Goal: Task Accomplishment & Management: Use online tool/utility

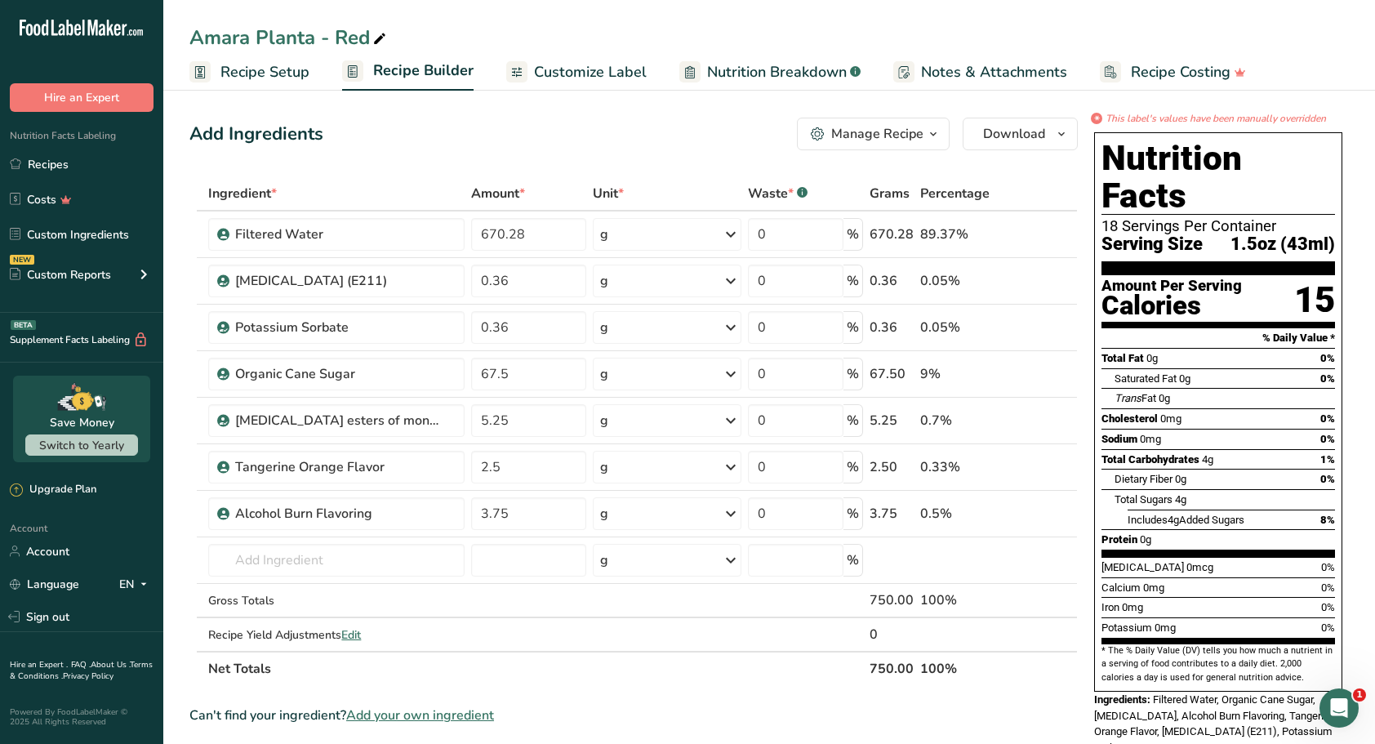
click at [60, 161] on link "Recipes" at bounding box center [81, 164] width 163 height 31
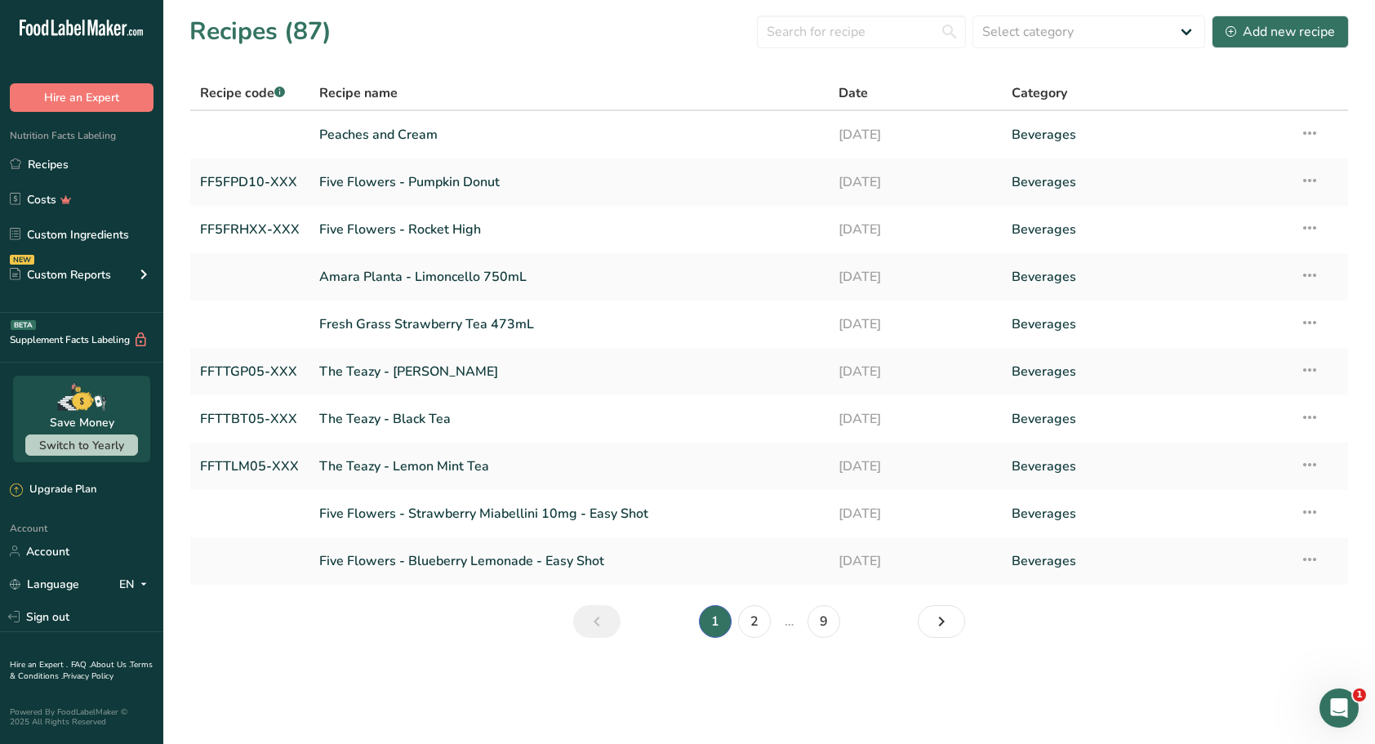
click at [457, 173] on link "Five Flowers - Pumpkin Donut" at bounding box center [569, 182] width 500 height 34
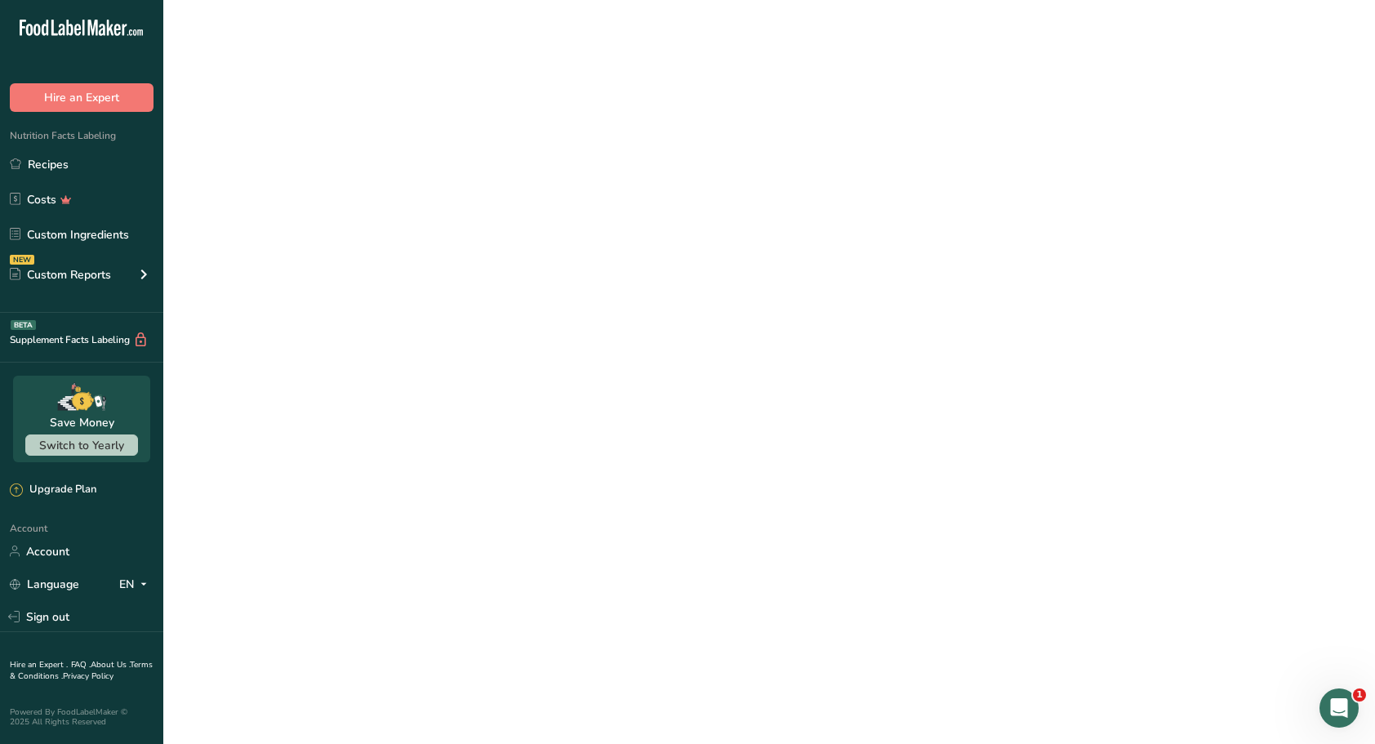
click at [457, 173] on link "Five Flowers - Pumpkin Donut" at bounding box center [569, 182] width 500 height 34
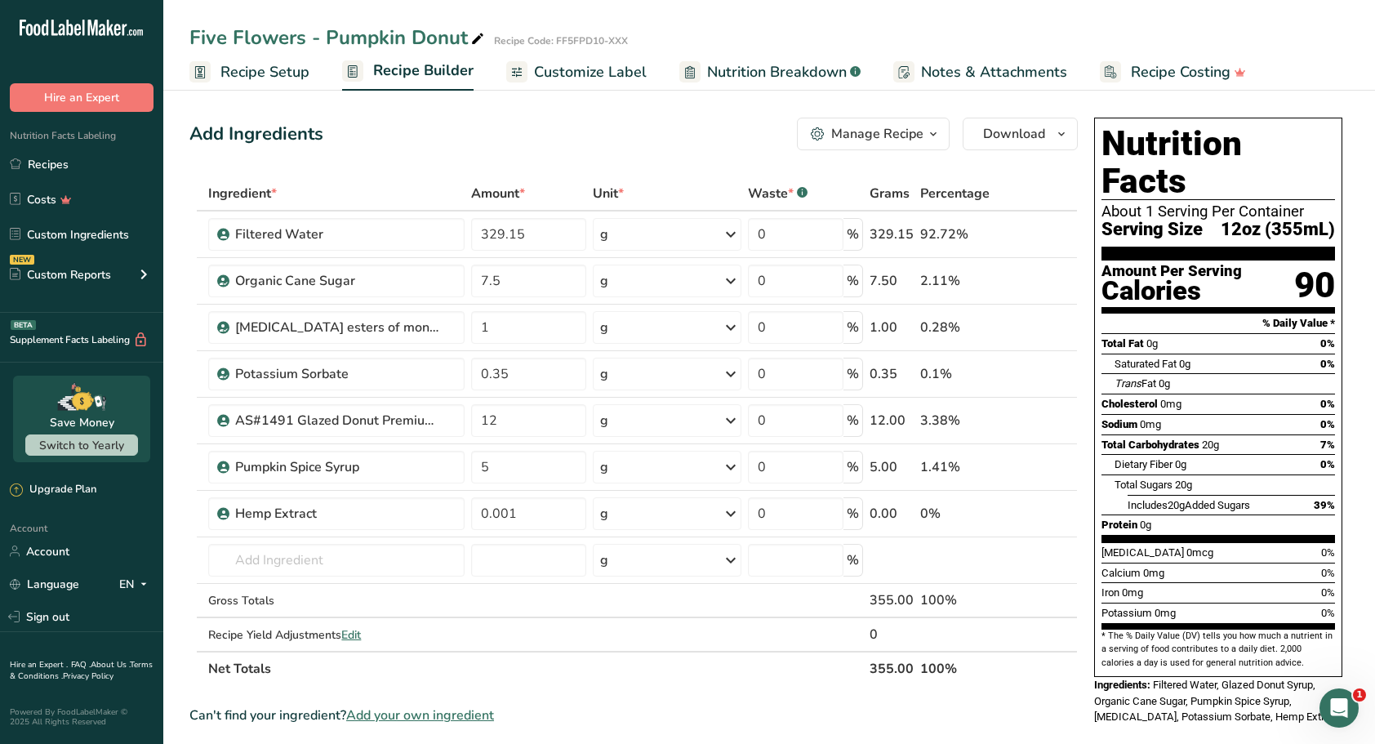
scroll to position [82, 0]
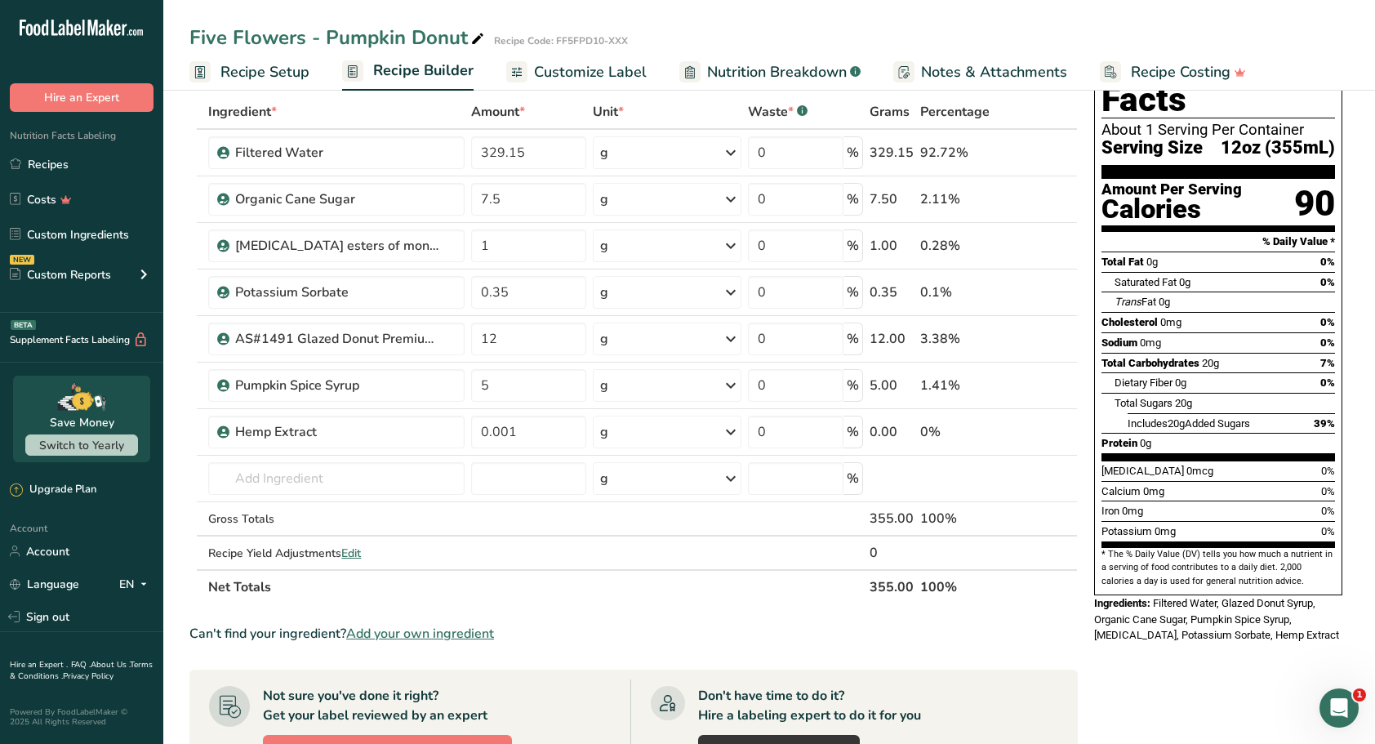
click at [475, 629] on span "Add your own ingredient" at bounding box center [420, 634] width 148 height 20
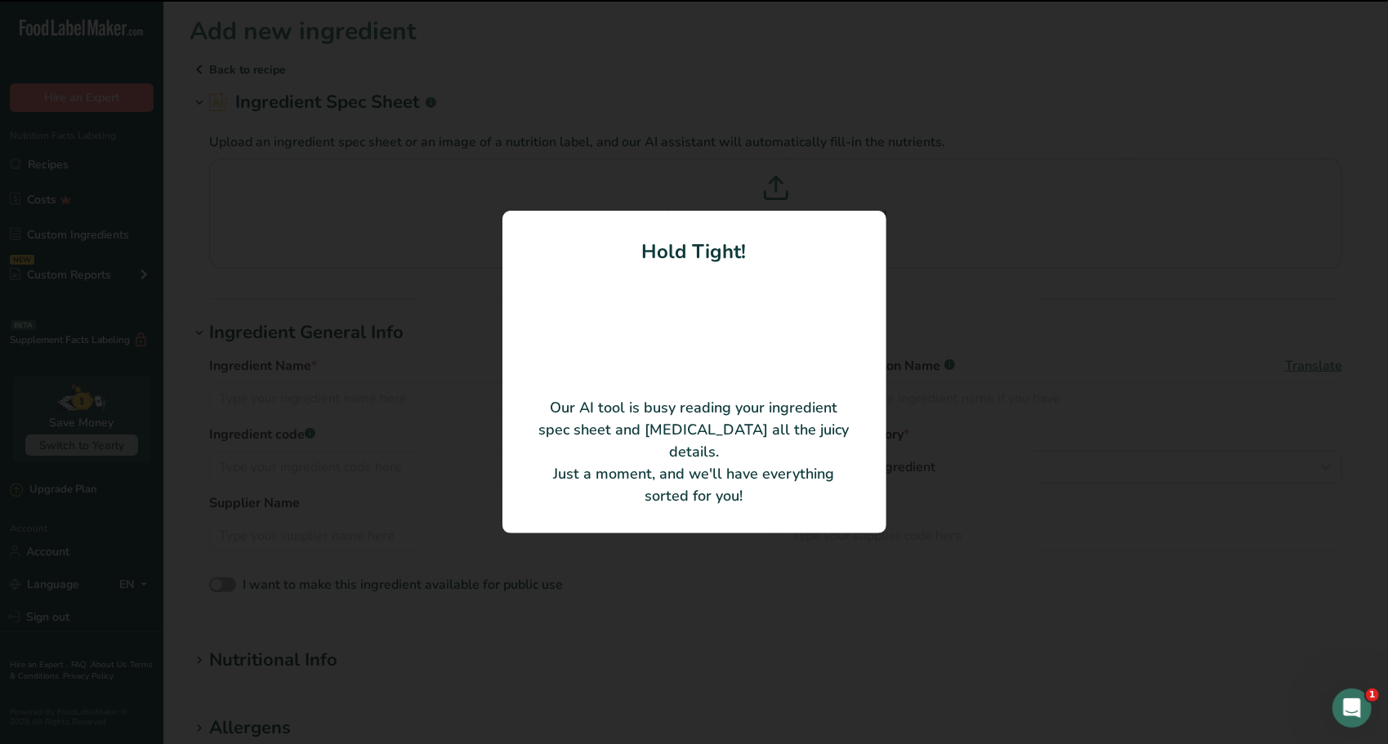
type input "Glazed Donut Premium Syrup"
type input "AS#1491"
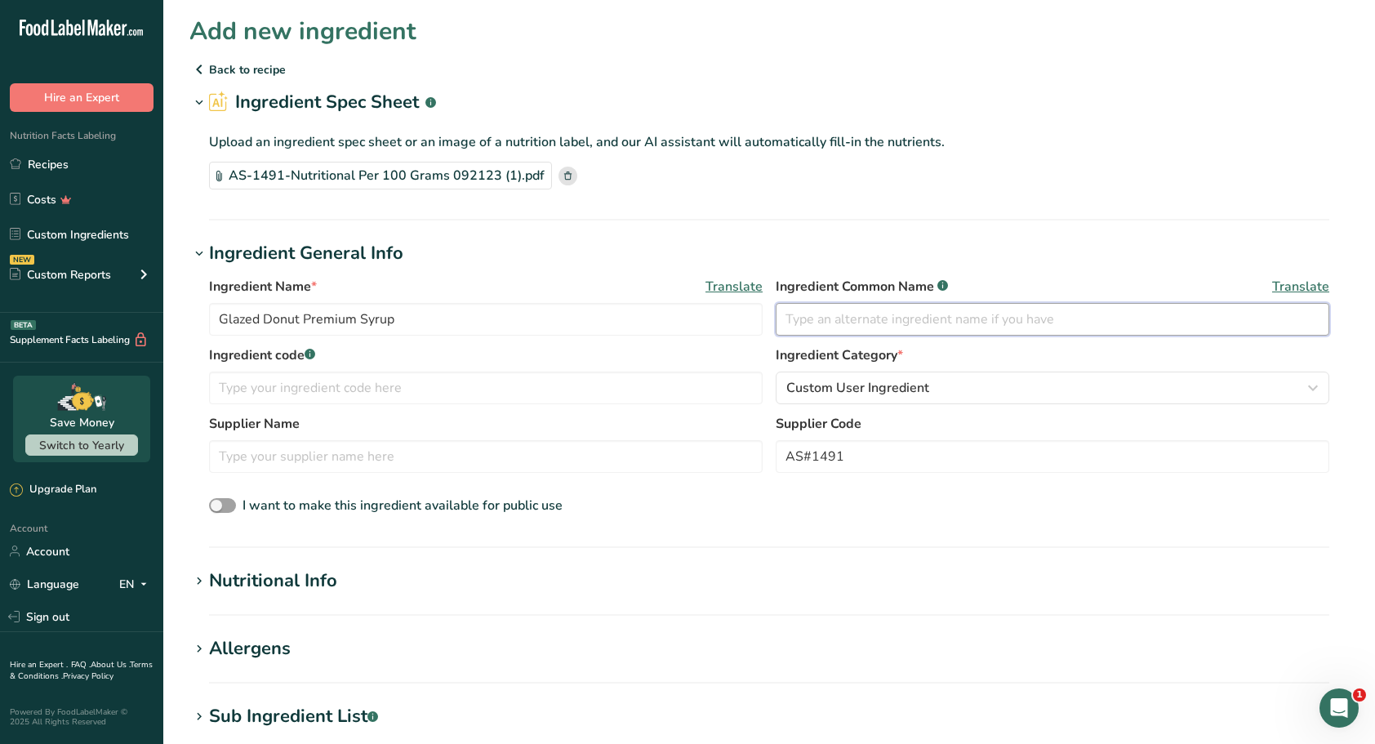
click at [1025, 319] on input "text" at bounding box center [1053, 319] width 554 height 33
click at [847, 320] on input "text" at bounding box center [1053, 319] width 554 height 33
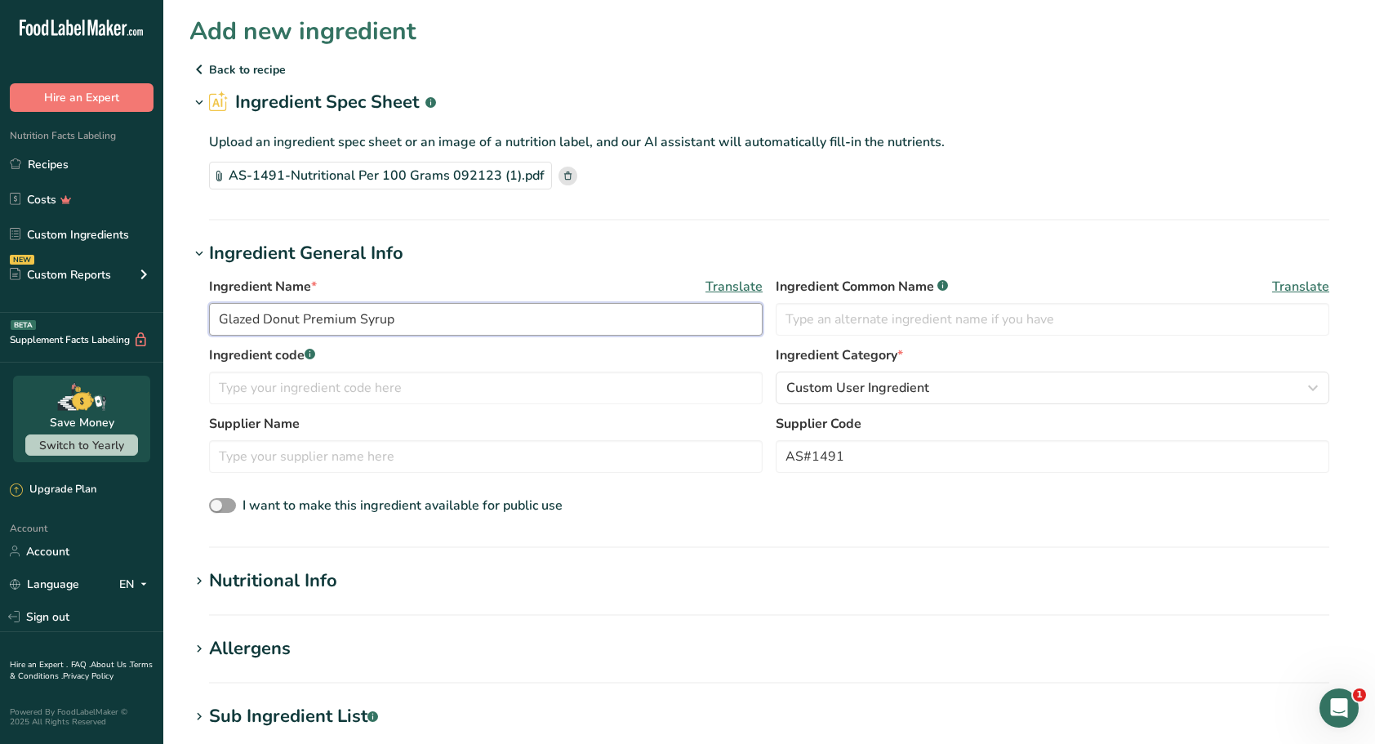
drag, startPoint x: 405, startPoint y: 314, endPoint x: 198, endPoint y: 311, distance: 207.5
click at [198, 311] on div "Ingredient Name * Translate Glazed Donut Premium Syrup Ingredient Common Name .…" at bounding box center [769, 397] width 1160 height 260
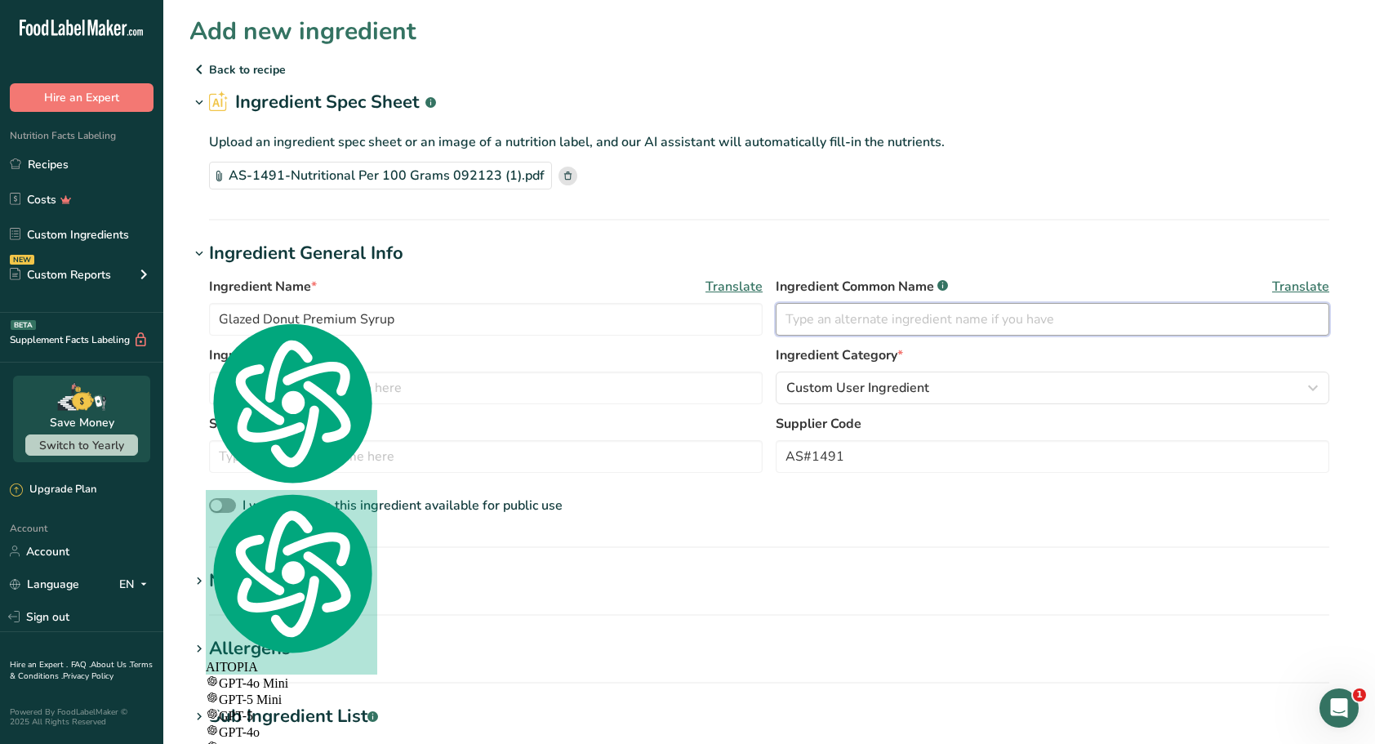
click at [934, 322] on input "text" at bounding box center [1053, 319] width 554 height 33
paste input "Glazed Donut Premium Syrup"
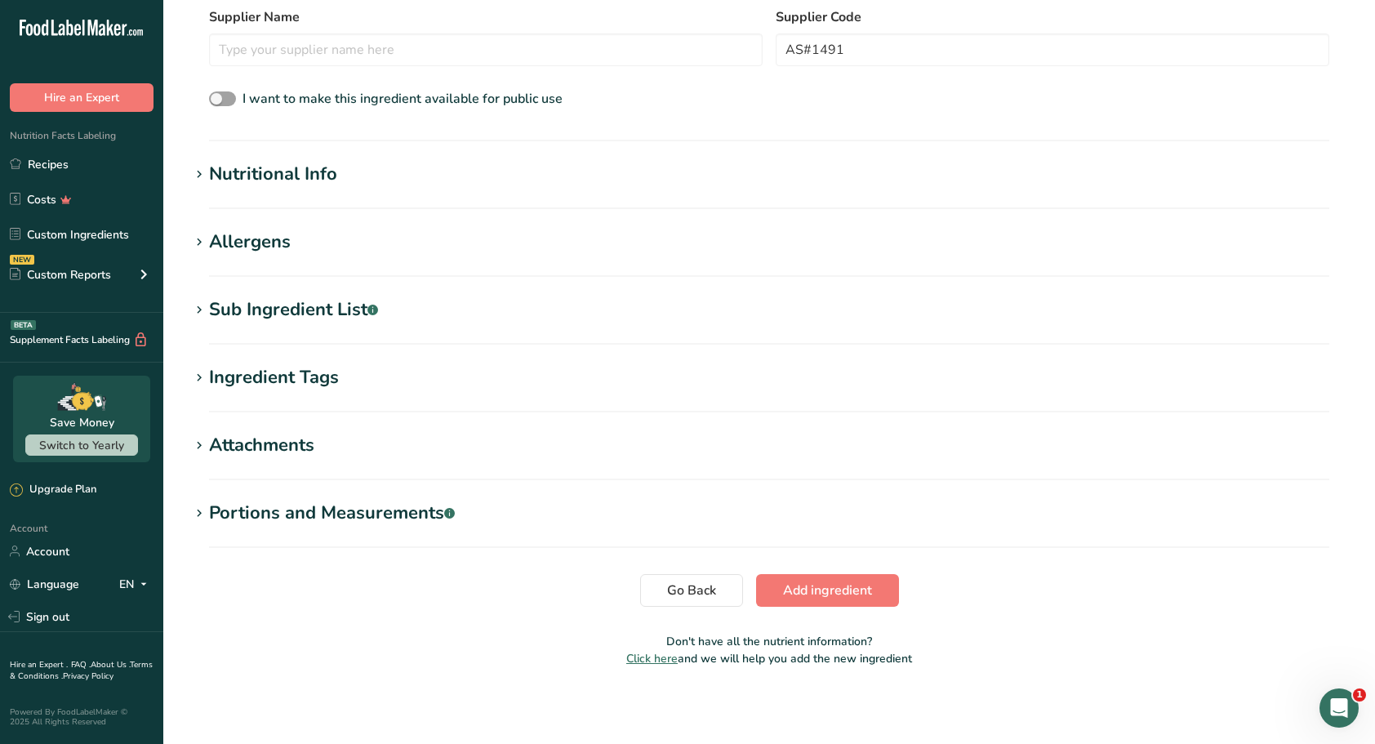
type input "Glazed Donut Premium Syrup"
click at [822, 585] on span "Add ingredient" at bounding box center [827, 591] width 89 height 20
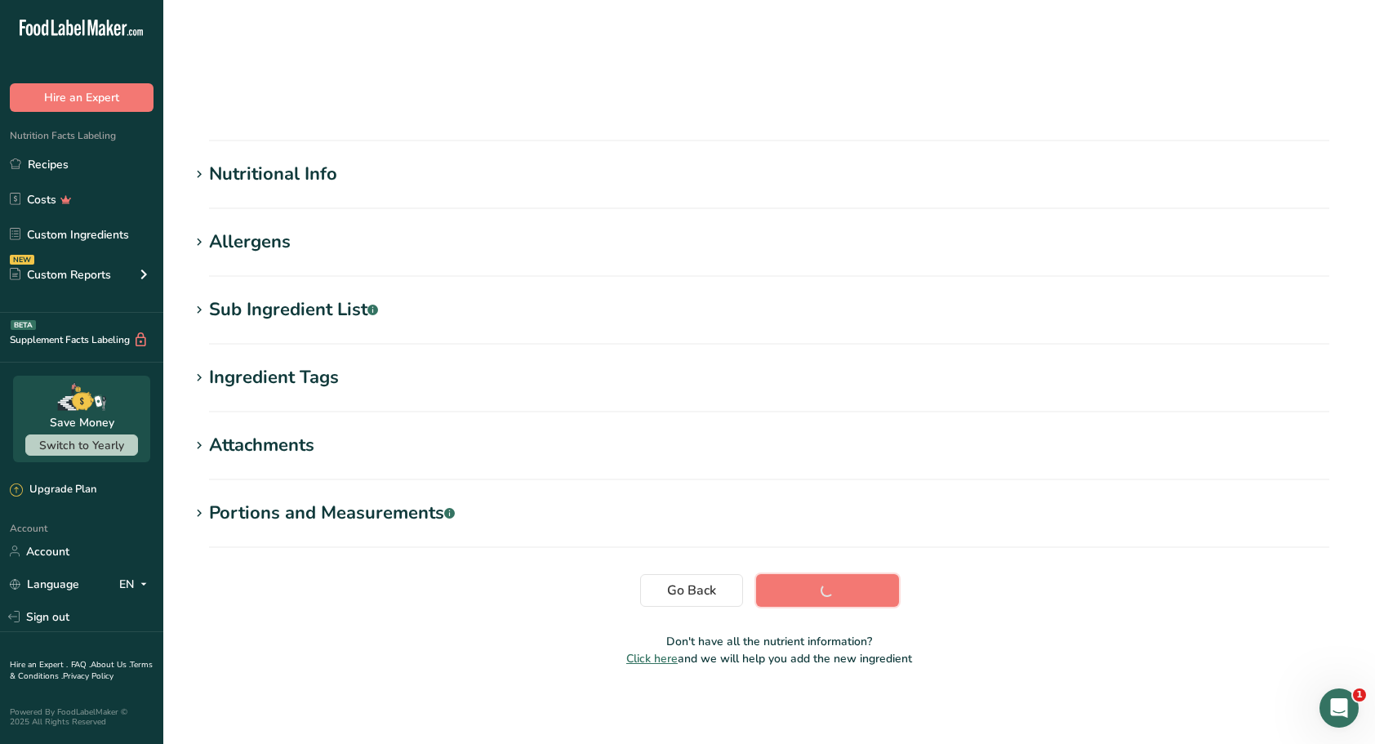
scroll to position [65, 0]
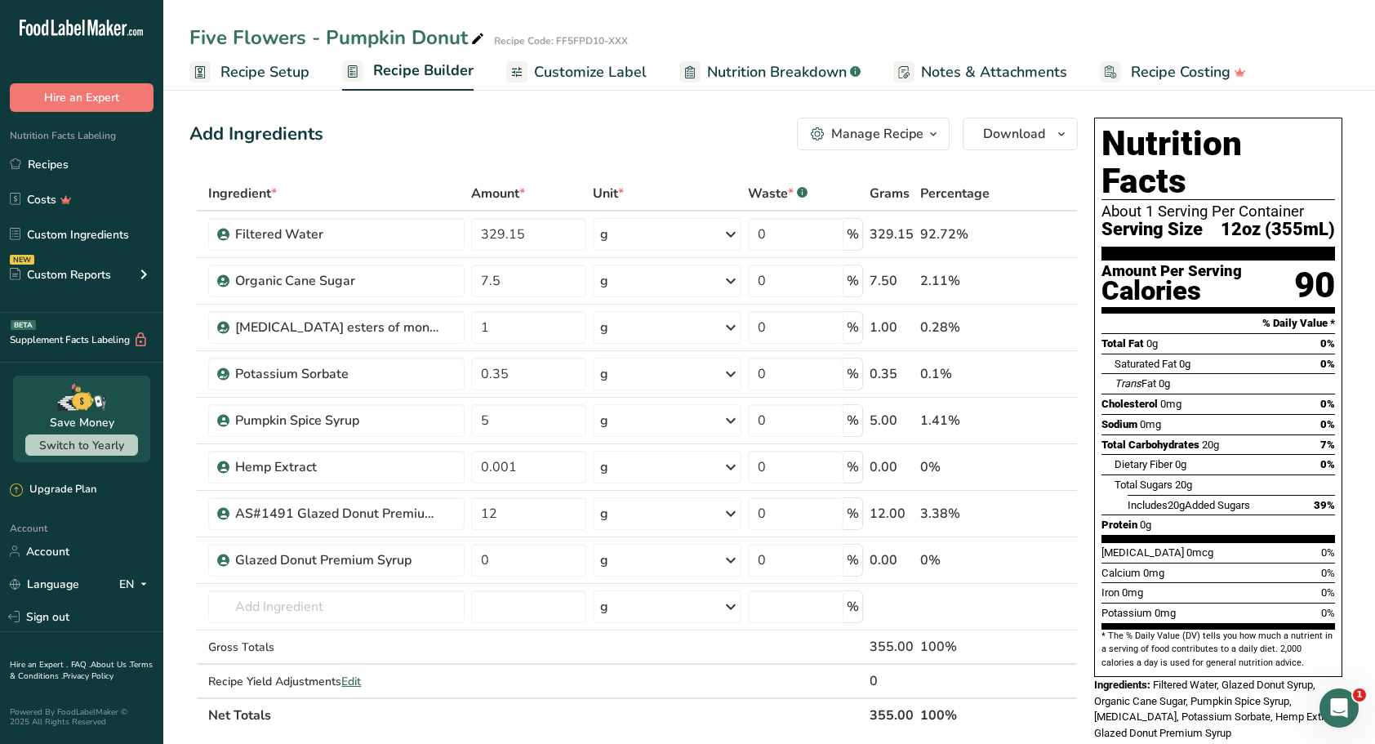
click at [1042, 557] on icon at bounding box center [1043, 560] width 11 height 17
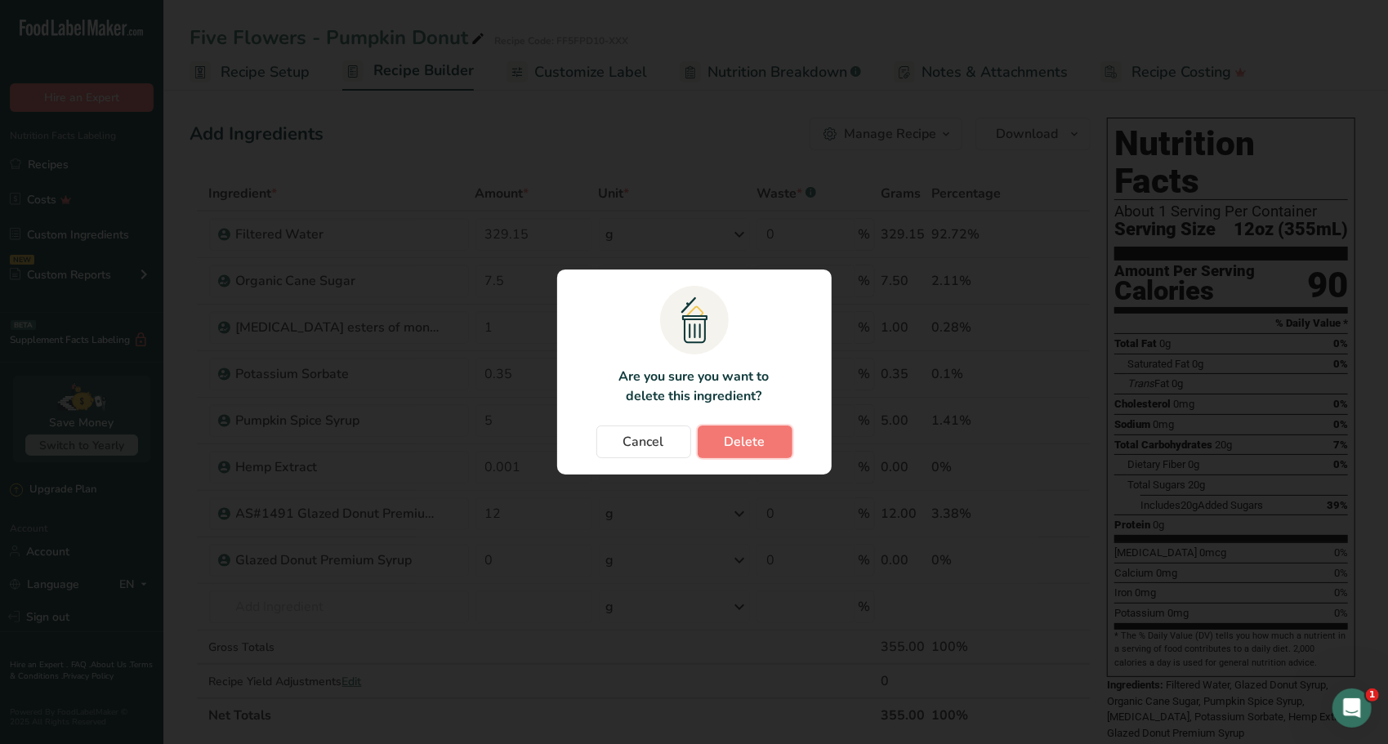
click at [738, 440] on span "Delete" at bounding box center [744, 442] width 41 height 20
type input "12"
type input "5"
type input "0.001"
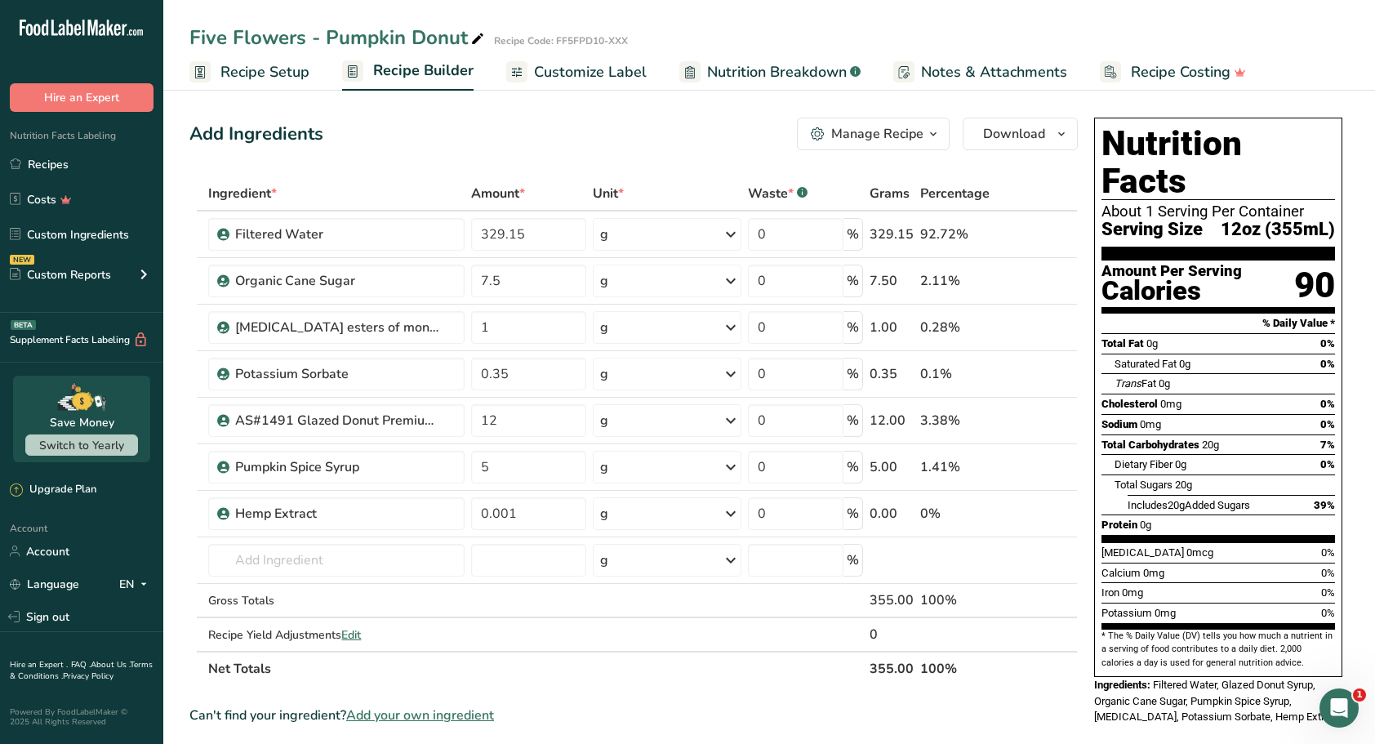
click at [65, 165] on link "Recipes" at bounding box center [81, 164] width 163 height 31
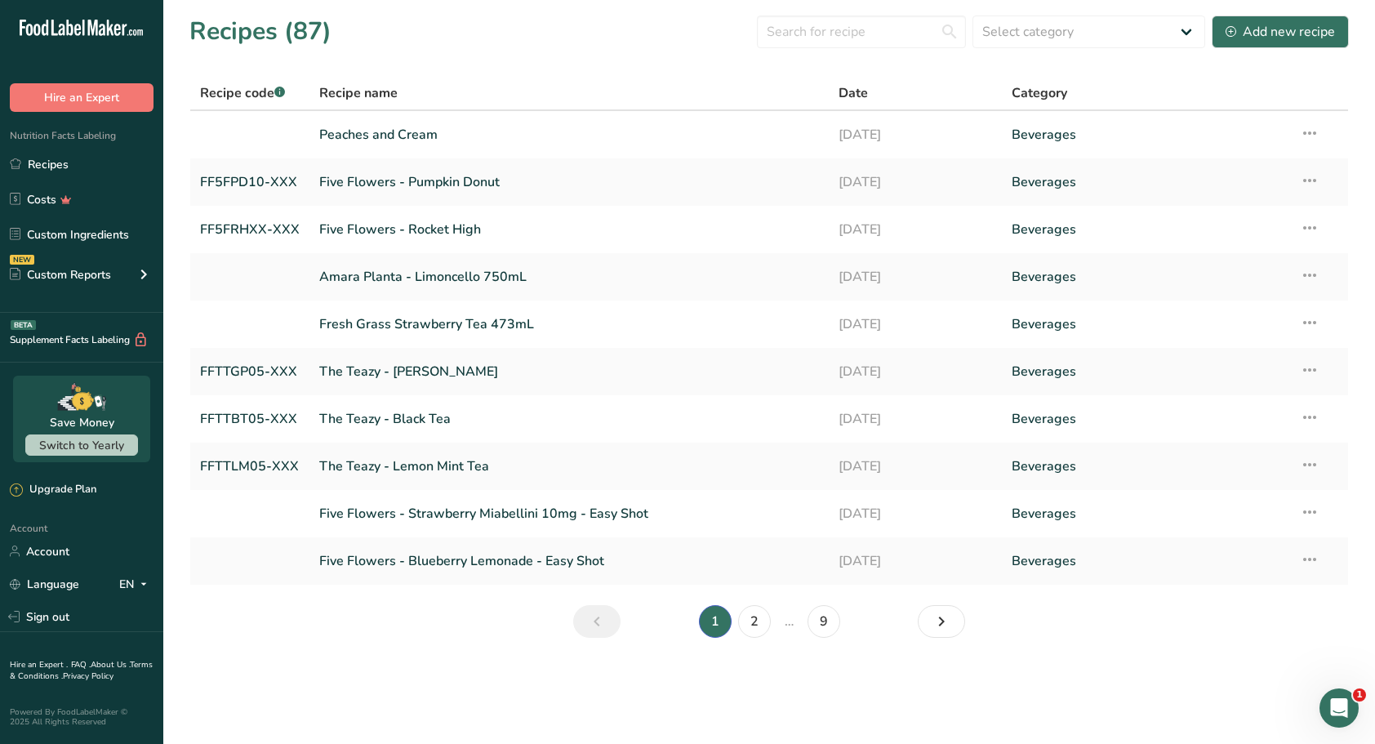
click at [415, 225] on link "Five Flowers - Rocket High" at bounding box center [569, 229] width 500 height 34
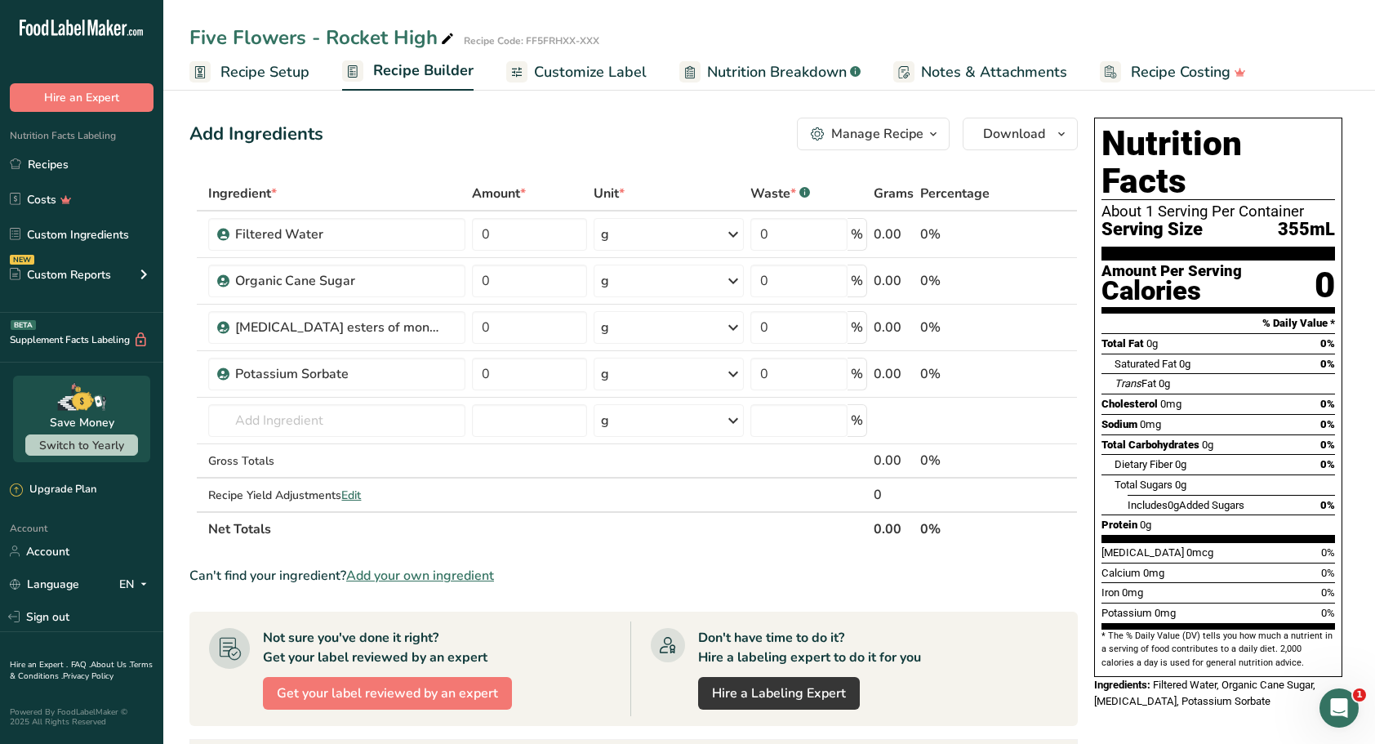
click at [398, 579] on span "Add your own ingredient" at bounding box center [420, 576] width 148 height 20
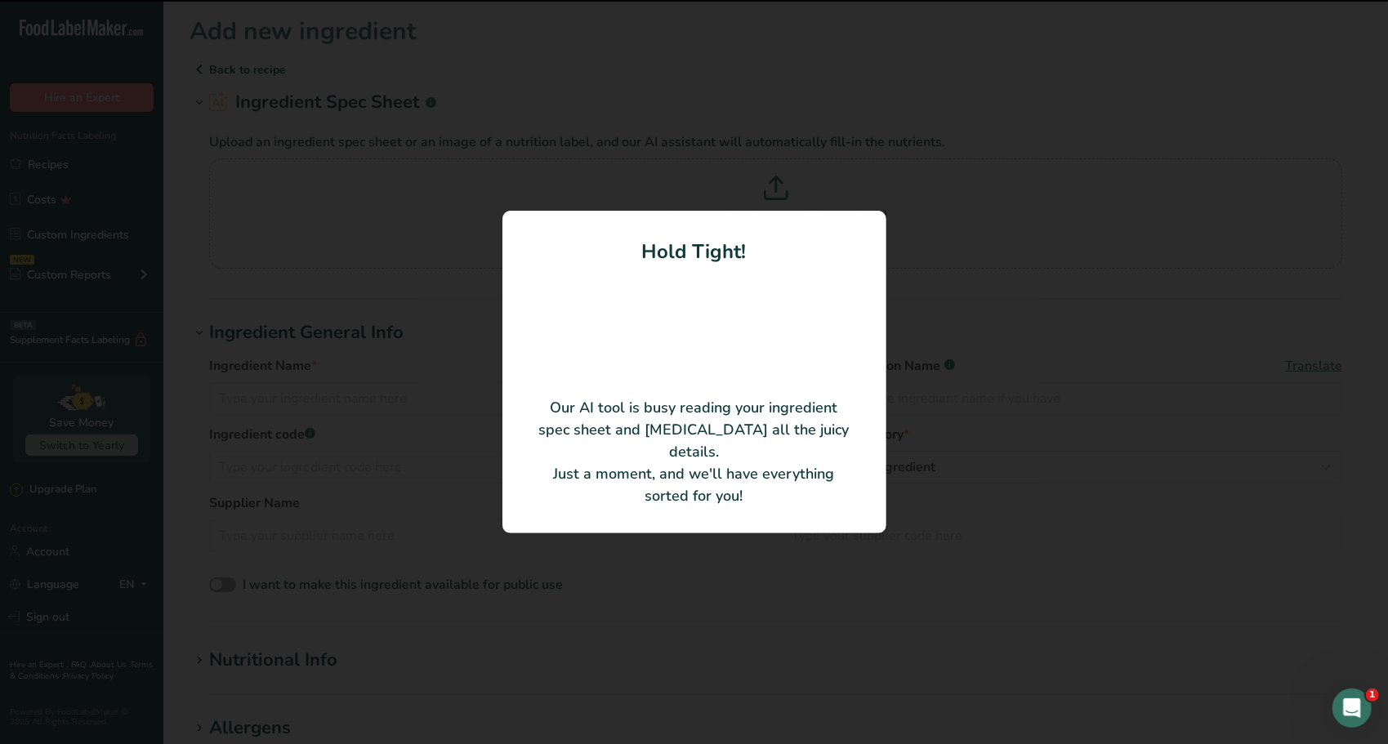
type input "NAT ORANGE CREME TYPE FLAVOR"
type input "Synergy Flavors, Inc"
type input "#551390"
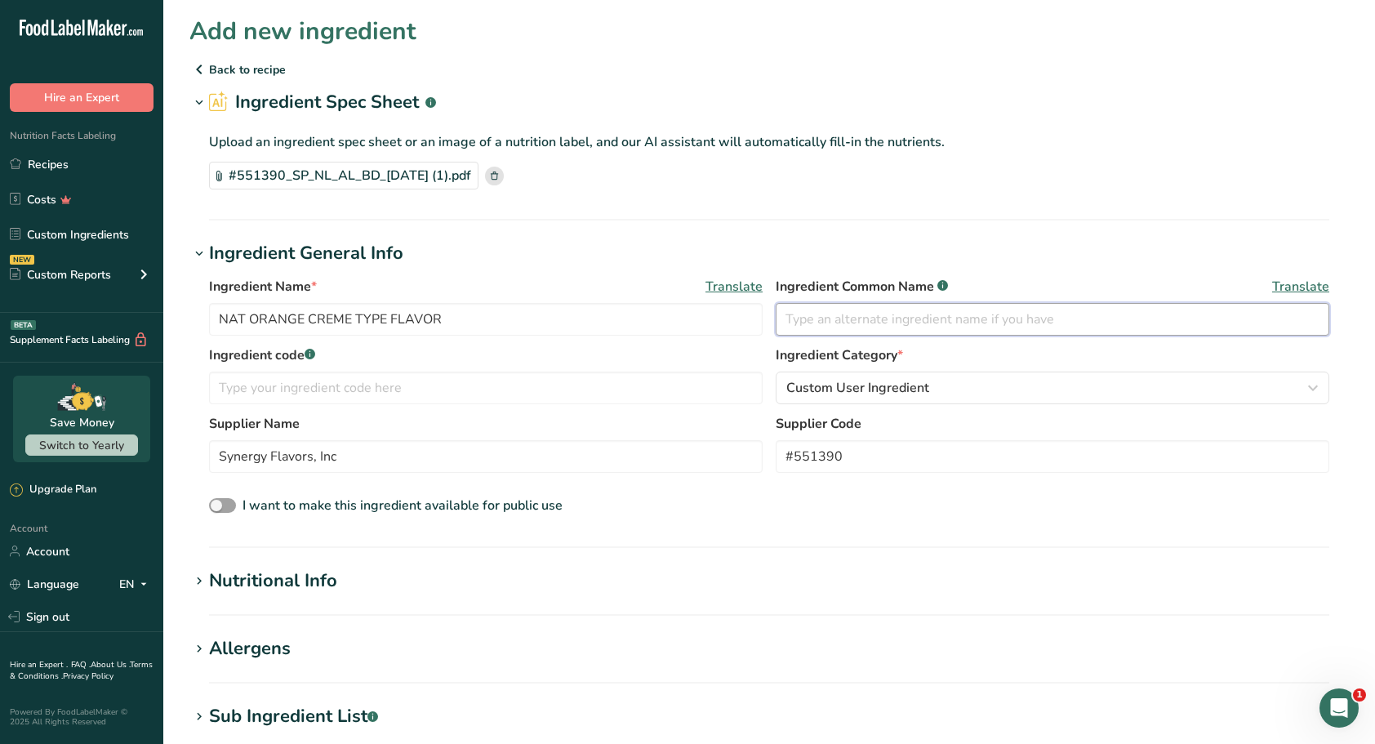
click at [845, 314] on input "text" at bounding box center [1053, 319] width 554 height 33
type input "Natural Flavoring"
click at [652, 496] on div "I want to make this ingredient available for public use" at bounding box center [769, 506] width 1121 height 21
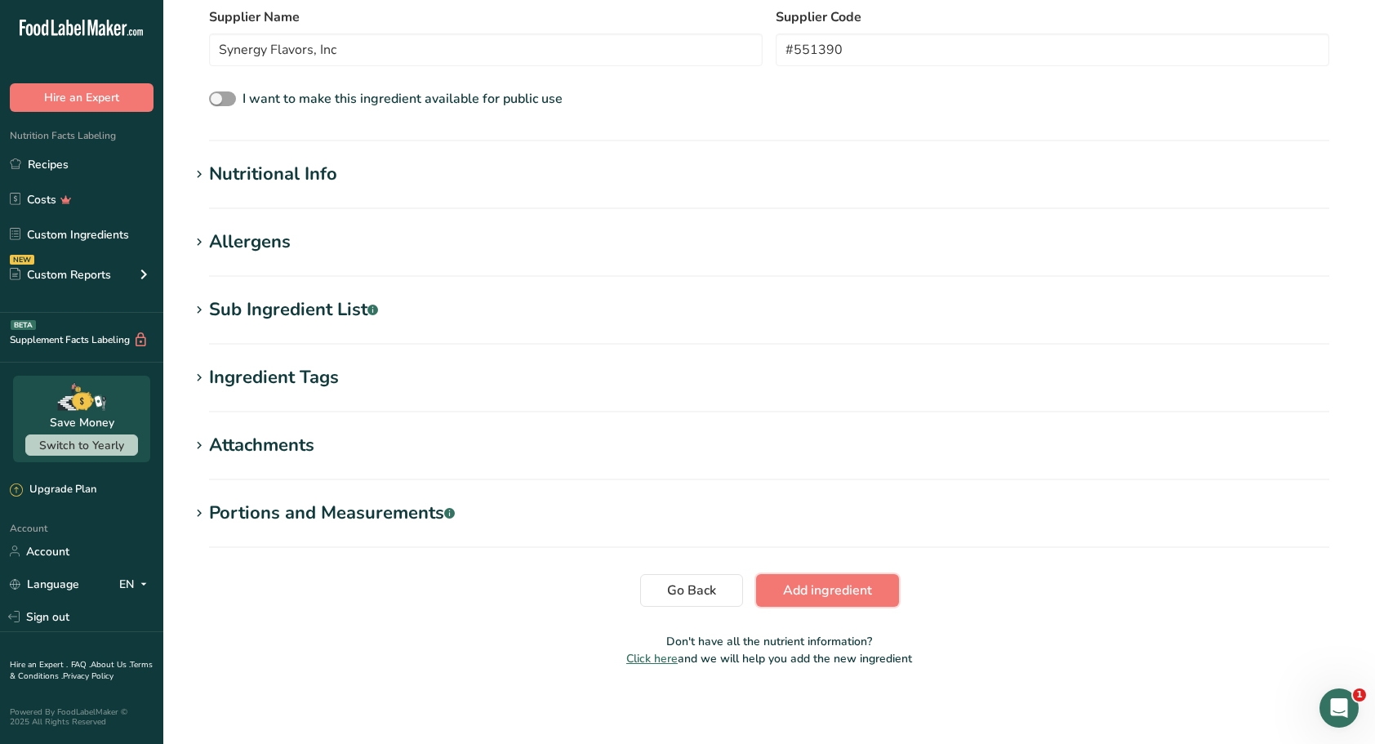
click at [840, 590] on span "Add ingredient" at bounding box center [827, 591] width 89 height 20
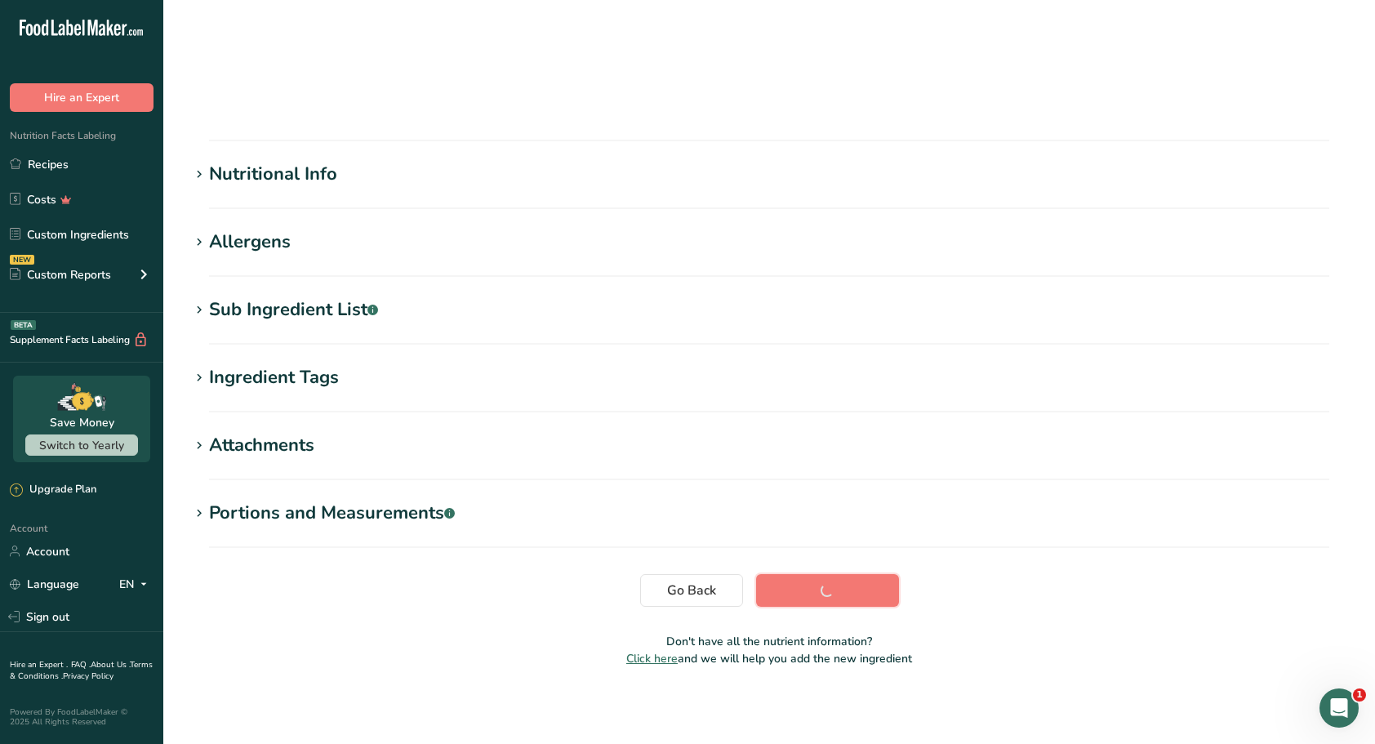
scroll to position [65, 0]
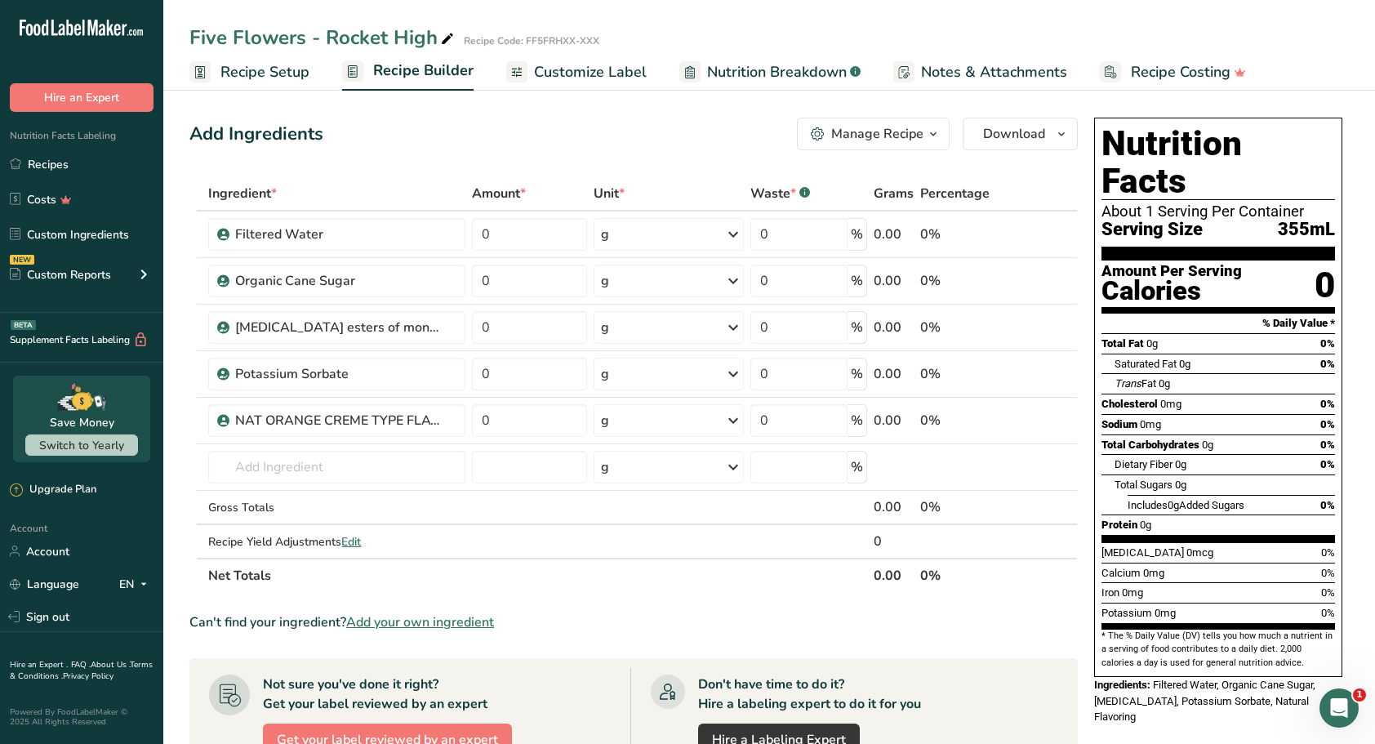
click at [401, 618] on span "Add your own ingredient" at bounding box center [420, 623] width 148 height 20
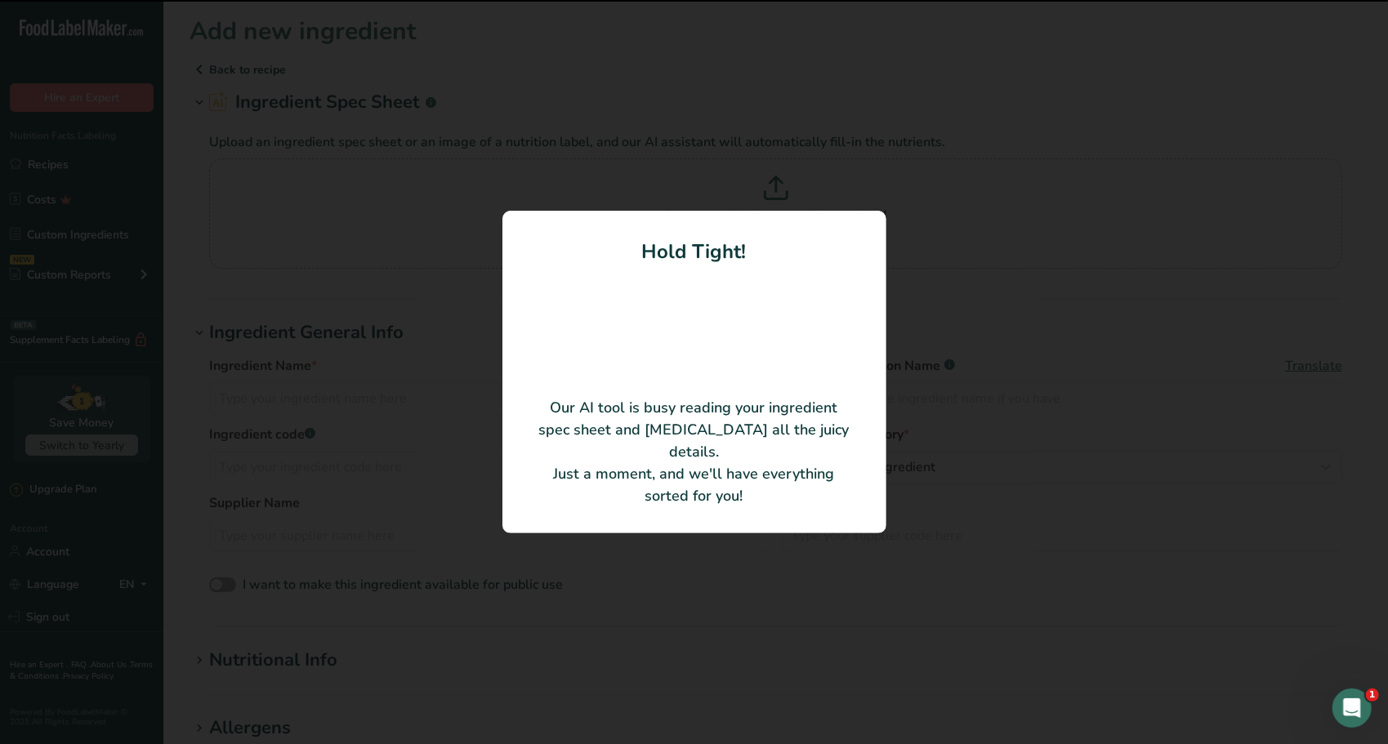
type input "[PERSON_NAME] LIMEADE TYPE FLAVOR"
type input "Synergy Flavors, Inc"
type input "10AS833624"
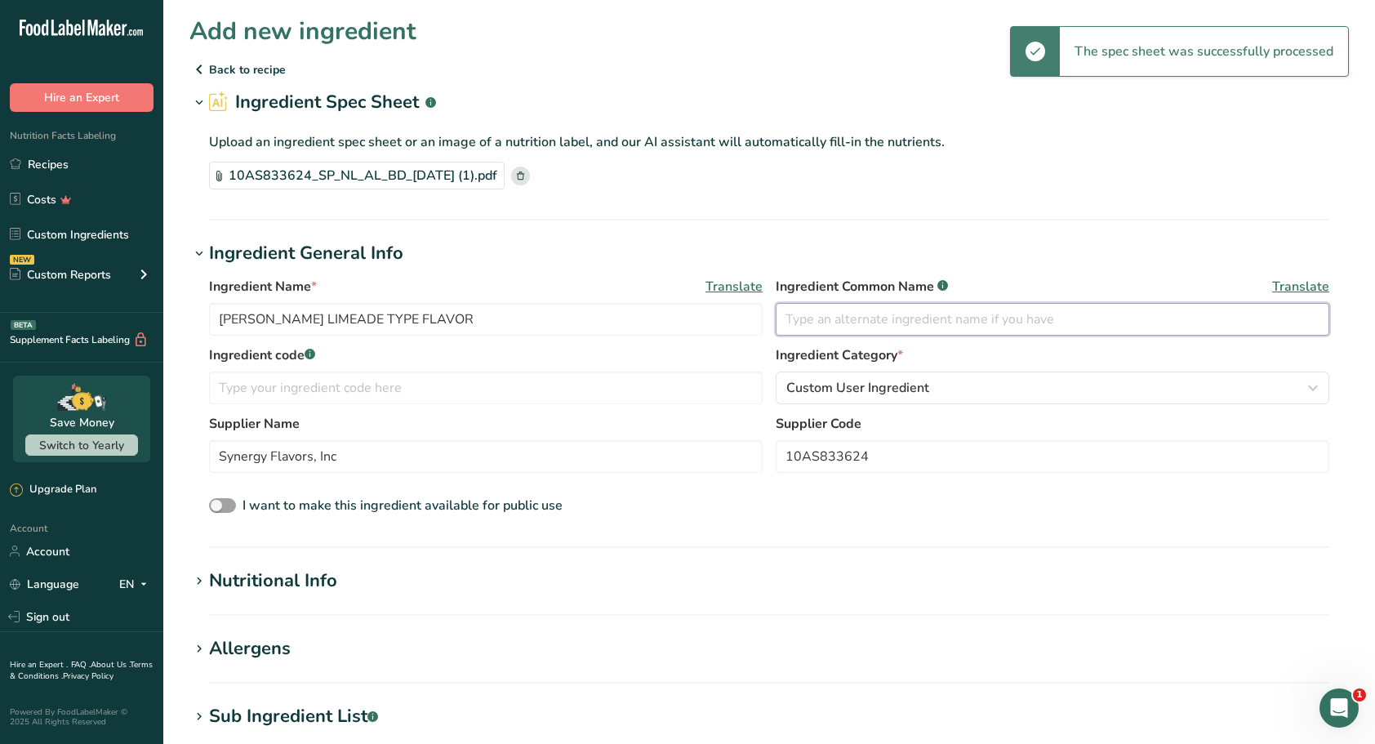
click at [809, 325] on input "text" at bounding box center [1053, 319] width 554 height 33
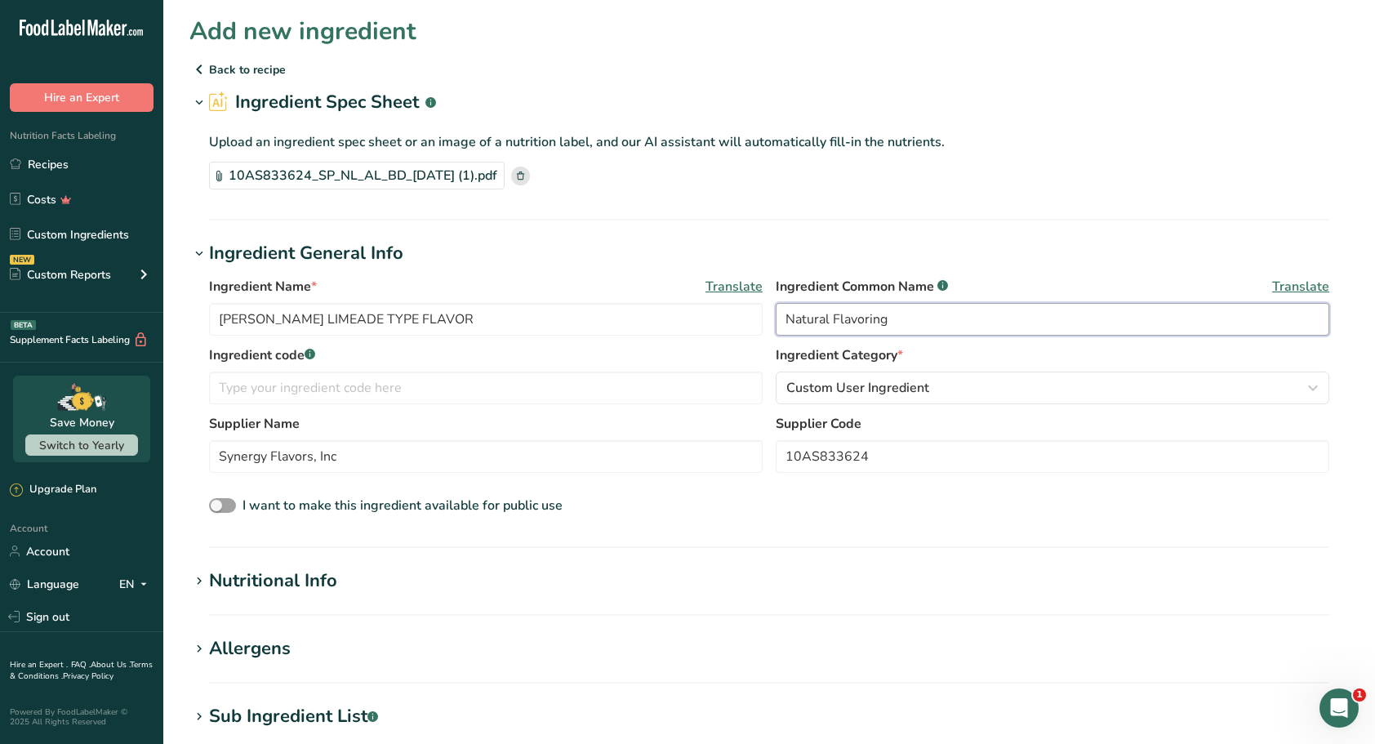
type input "Natural Flavoring"
click at [789, 516] on div "Ingredient Name * Translate [PERSON_NAME] LIMEADE TYPE FLAVOR Ingredient Common…" at bounding box center [769, 397] width 1160 height 260
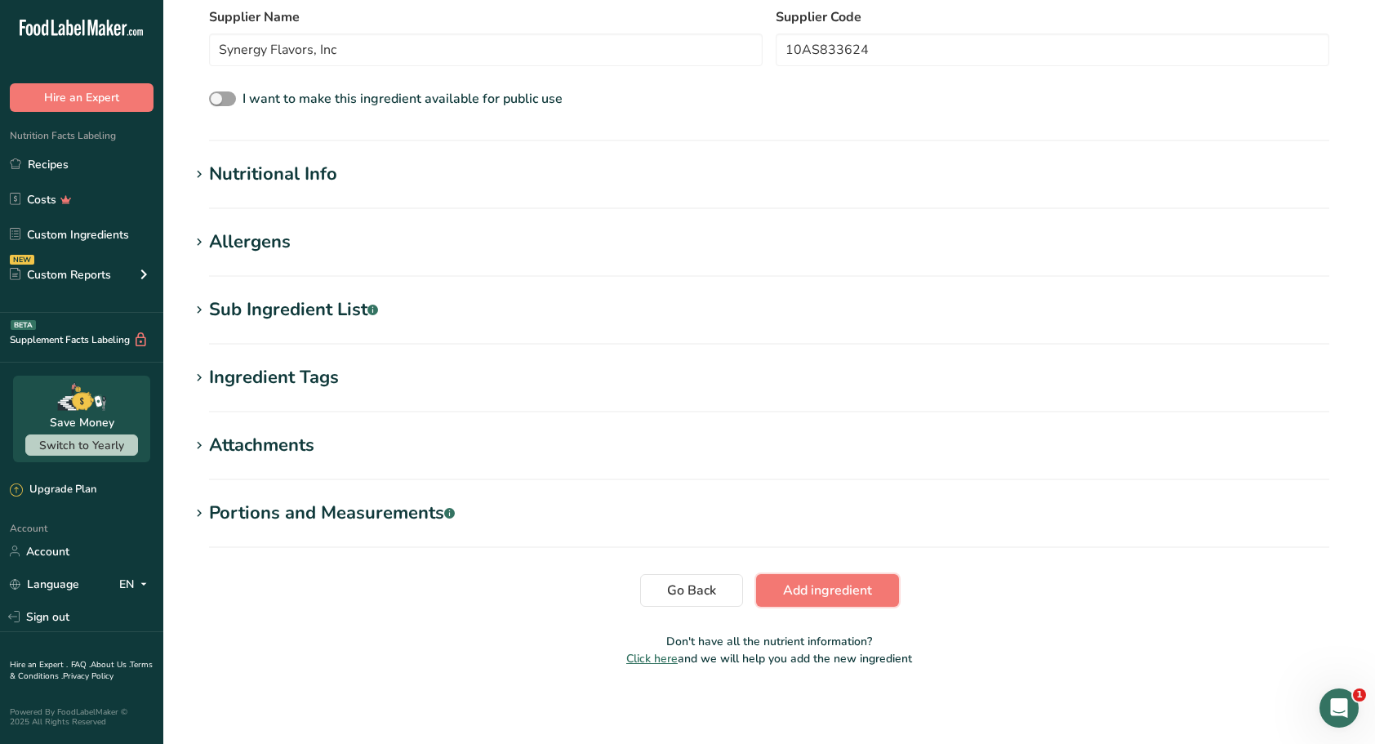
click at [835, 581] on span "Add ingredient" at bounding box center [827, 591] width 89 height 20
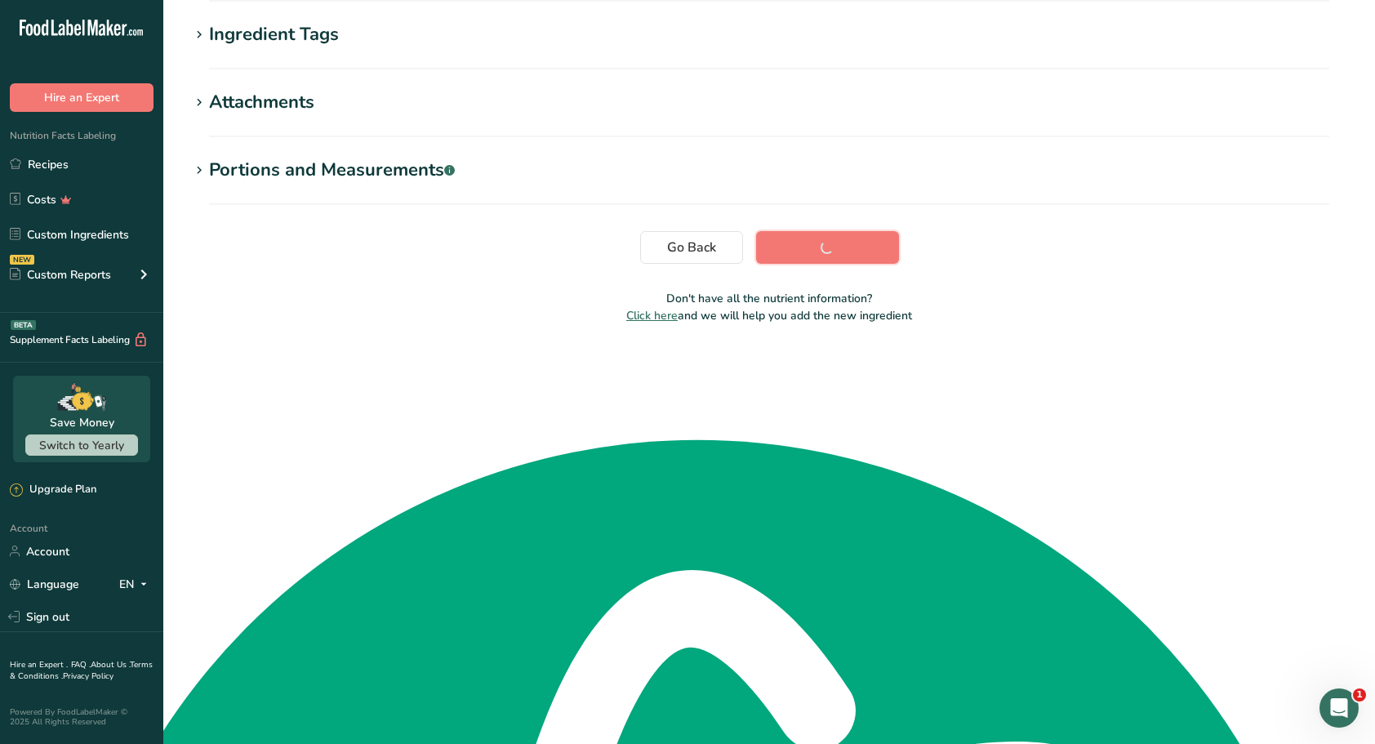
scroll to position [65, 0]
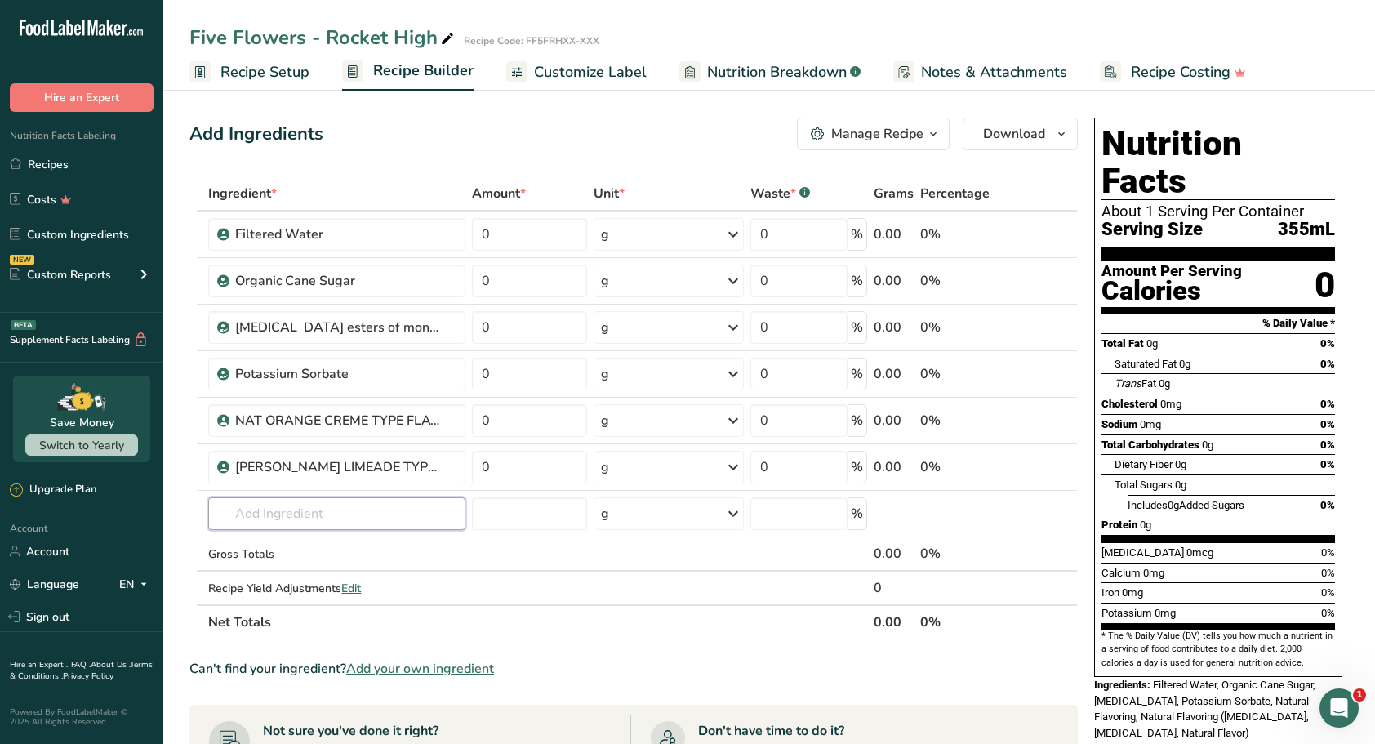
click at [283, 515] on input "text" at bounding box center [336, 513] width 256 height 33
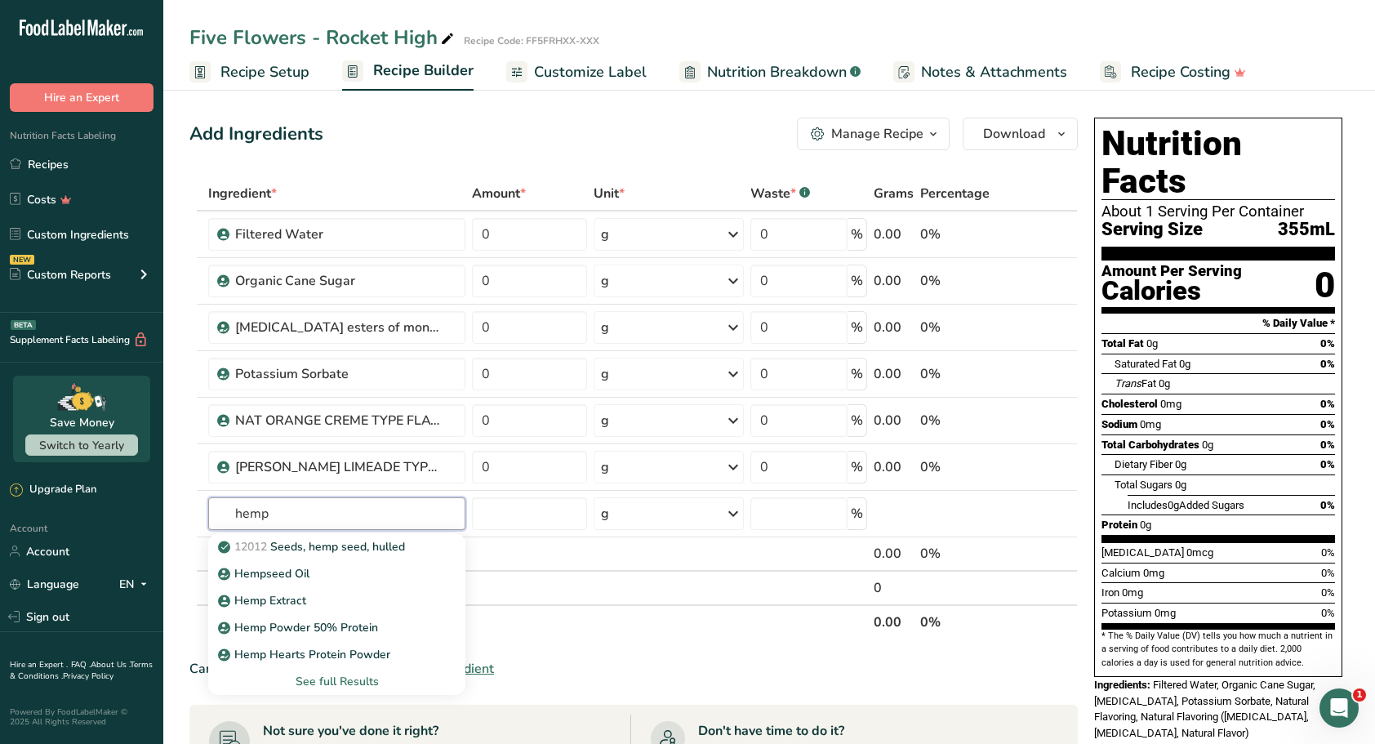
type input "hemp"
click at [319, 589] on link "Hemp Extract" at bounding box center [336, 600] width 256 height 27
type input "Hemp Extract"
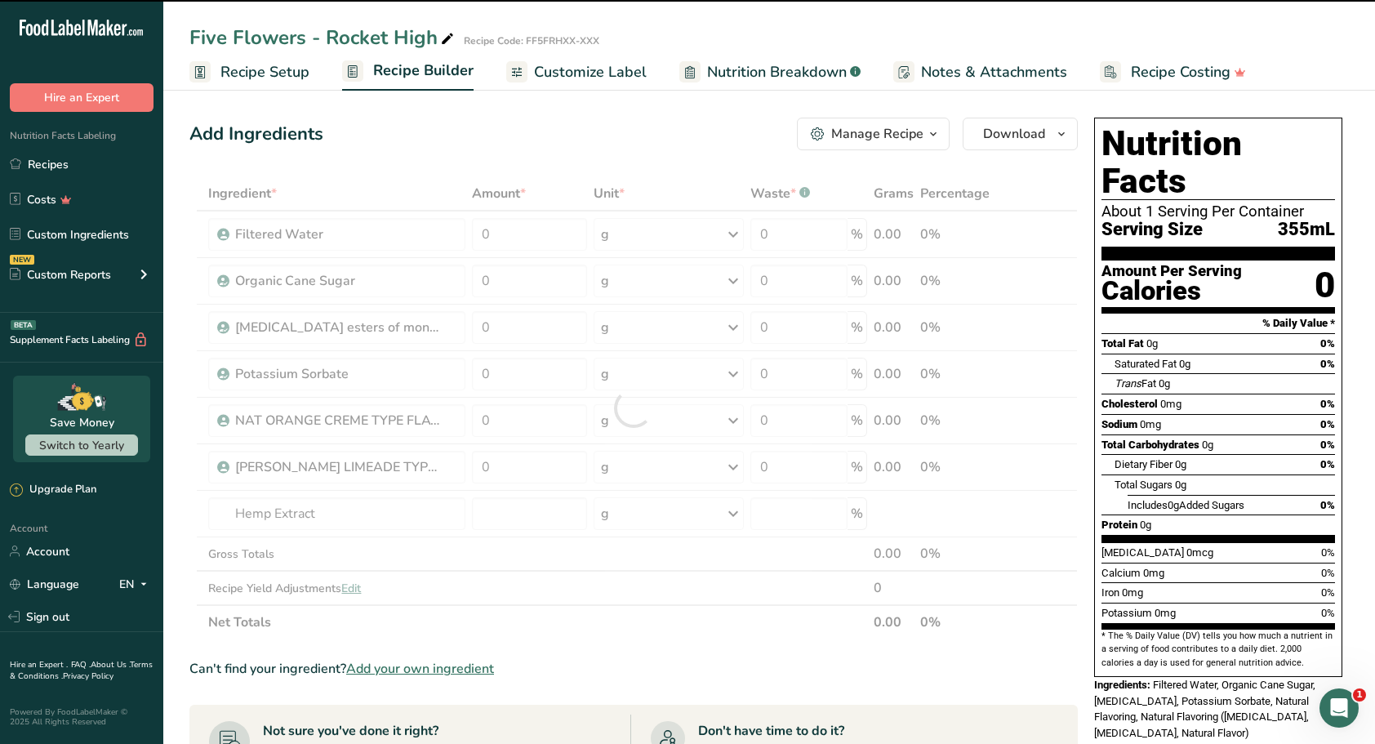
type input "0"
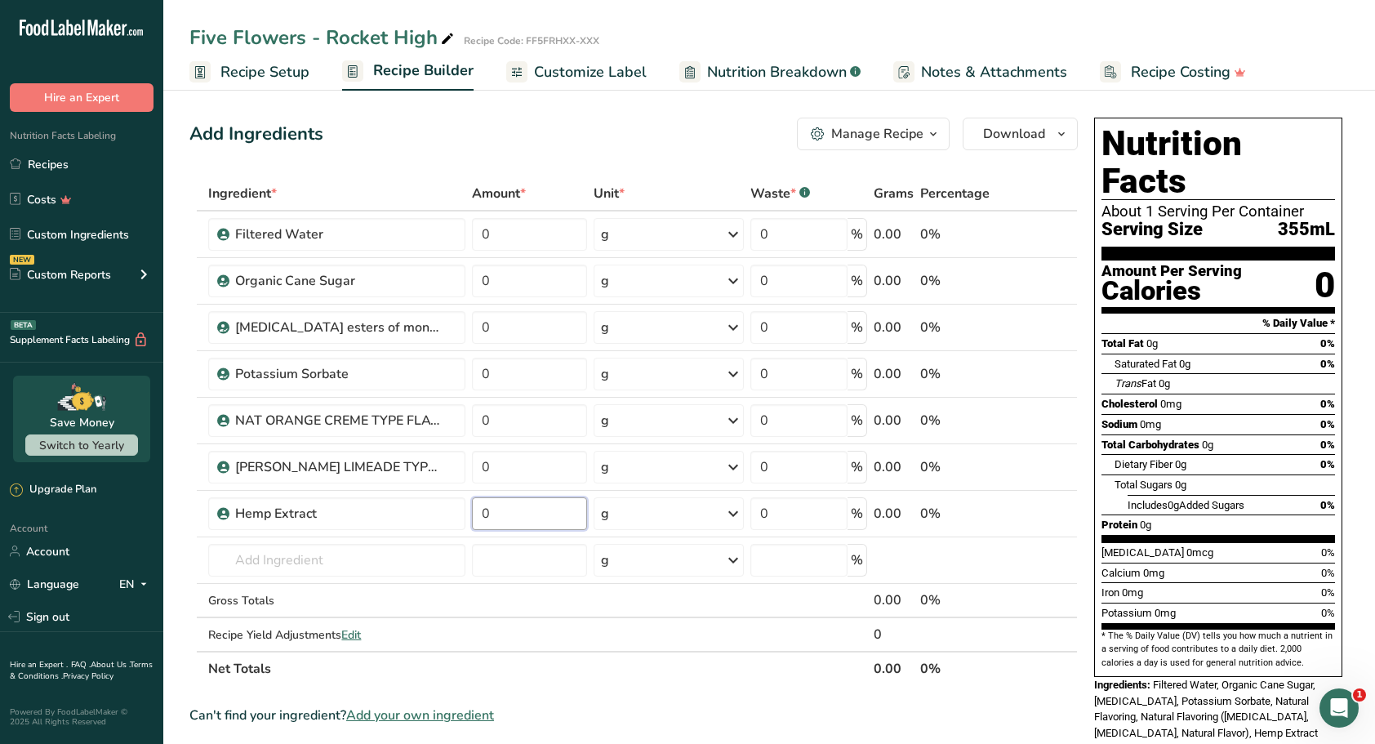
click at [498, 515] on input "0" at bounding box center [529, 513] width 115 height 33
type input "0.001"
drag, startPoint x: 507, startPoint y: 229, endPoint x: 439, endPoint y: 232, distance: 67.9
click at [439, 232] on tr "Filtered Water 0 g Weight Units g kg mg See more Volume Units l Volume units re…" at bounding box center [633, 235] width 887 height 47
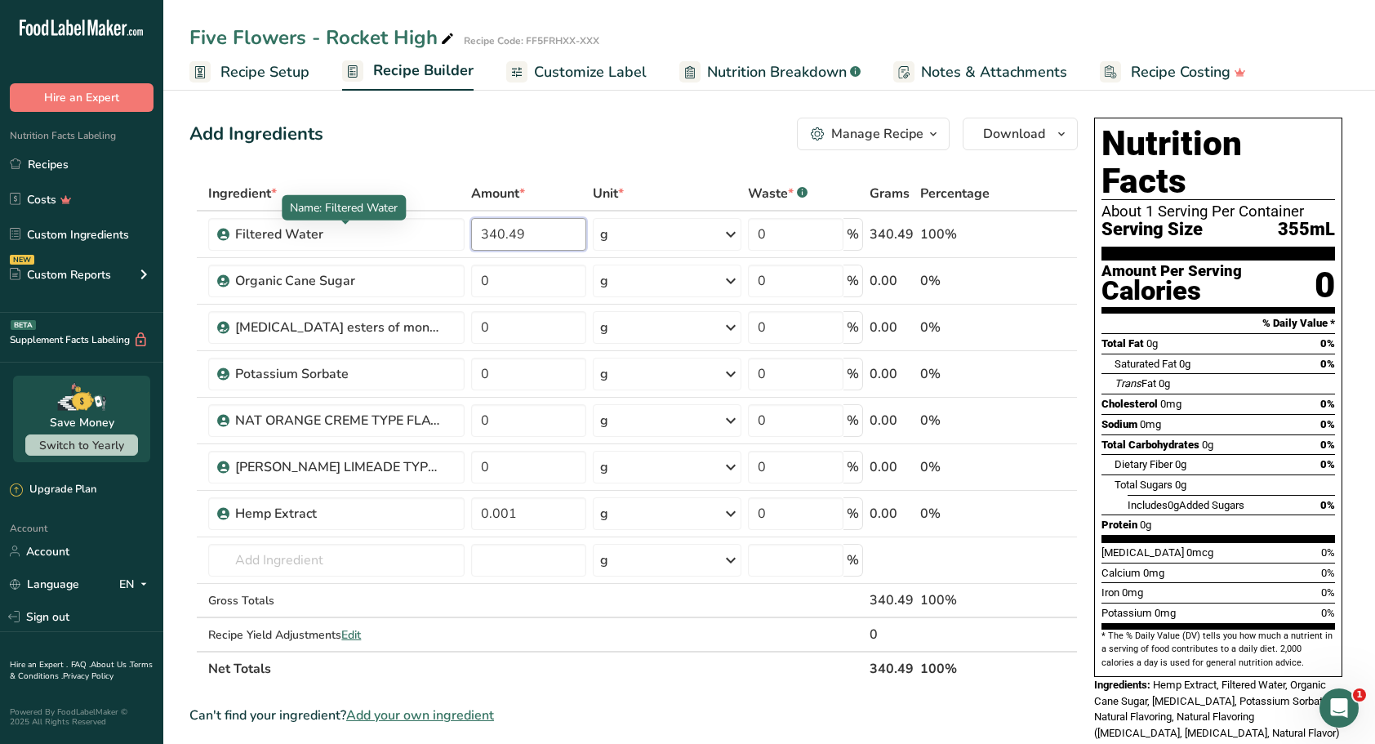
type input "340.49"
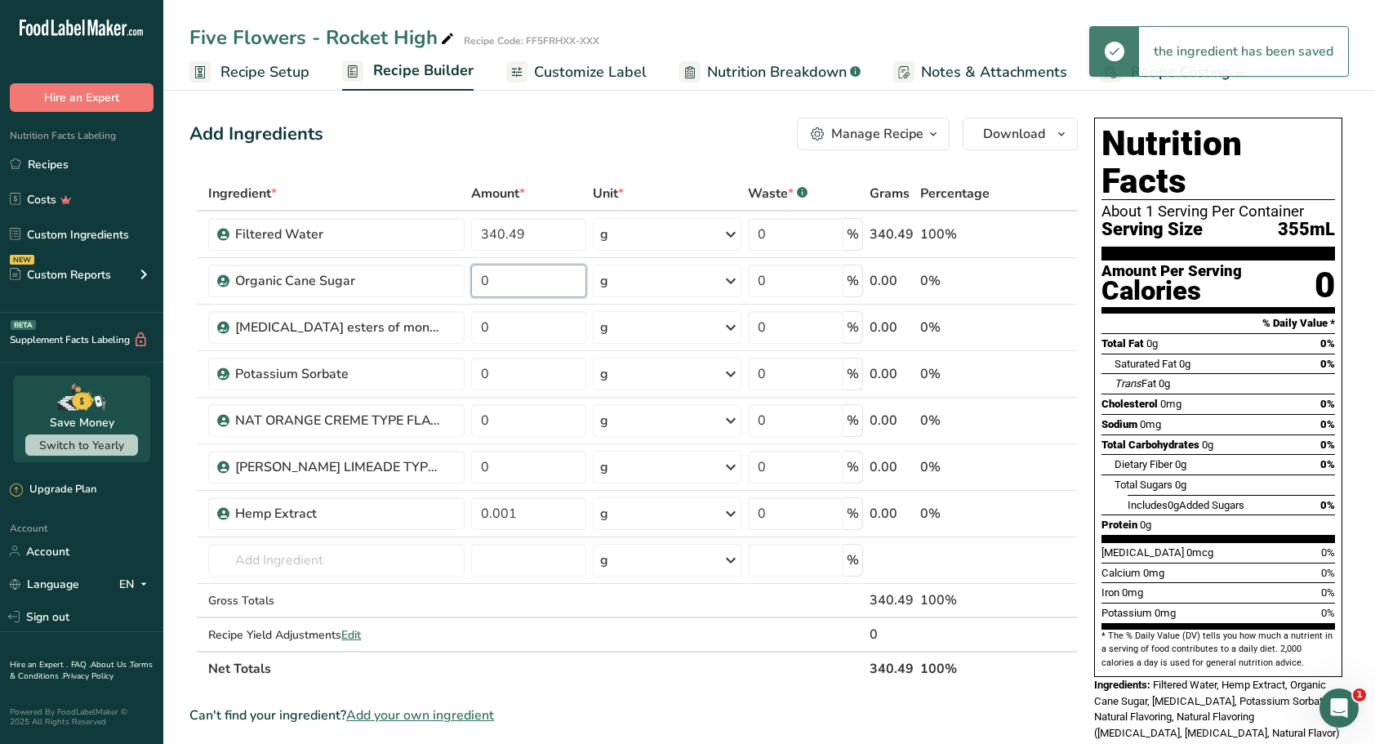
drag, startPoint x: 496, startPoint y: 272, endPoint x: 461, endPoint y: 268, distance: 34.5
click at [461, 268] on tr "Organic Cane Sugar 0 g Weight Units g kg mg See more Volume Units l Volume unit…" at bounding box center [633, 281] width 887 height 47
type input "12"
drag, startPoint x: 498, startPoint y: 328, endPoint x: 436, endPoint y: 309, distance: 65.1
click at [436, 309] on tr "[MEDICAL_DATA] esters of mono- and diglycerides of fatty acids (E472c) 0 g Port…" at bounding box center [633, 328] width 887 height 47
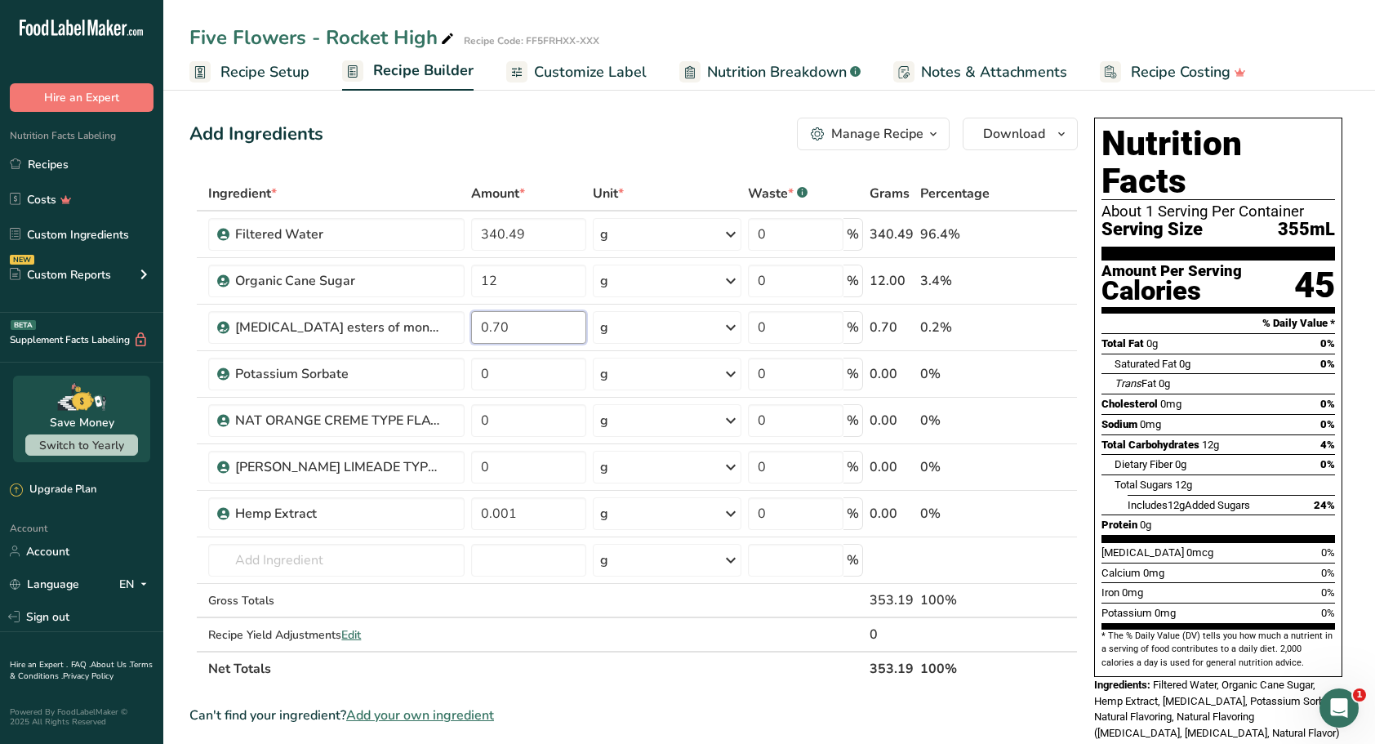
type input "0.70"
drag, startPoint x: 501, startPoint y: 381, endPoint x: 463, endPoint y: 377, distance: 38.6
click at [463, 377] on tr "Potassium Sorbate 0 g Weight Units g kg mg See more Volume Units l Volume units…" at bounding box center [633, 374] width 887 height 47
type input "0.35"
click at [1068, 457] on icon at bounding box center [1068, 458] width 20 height 12
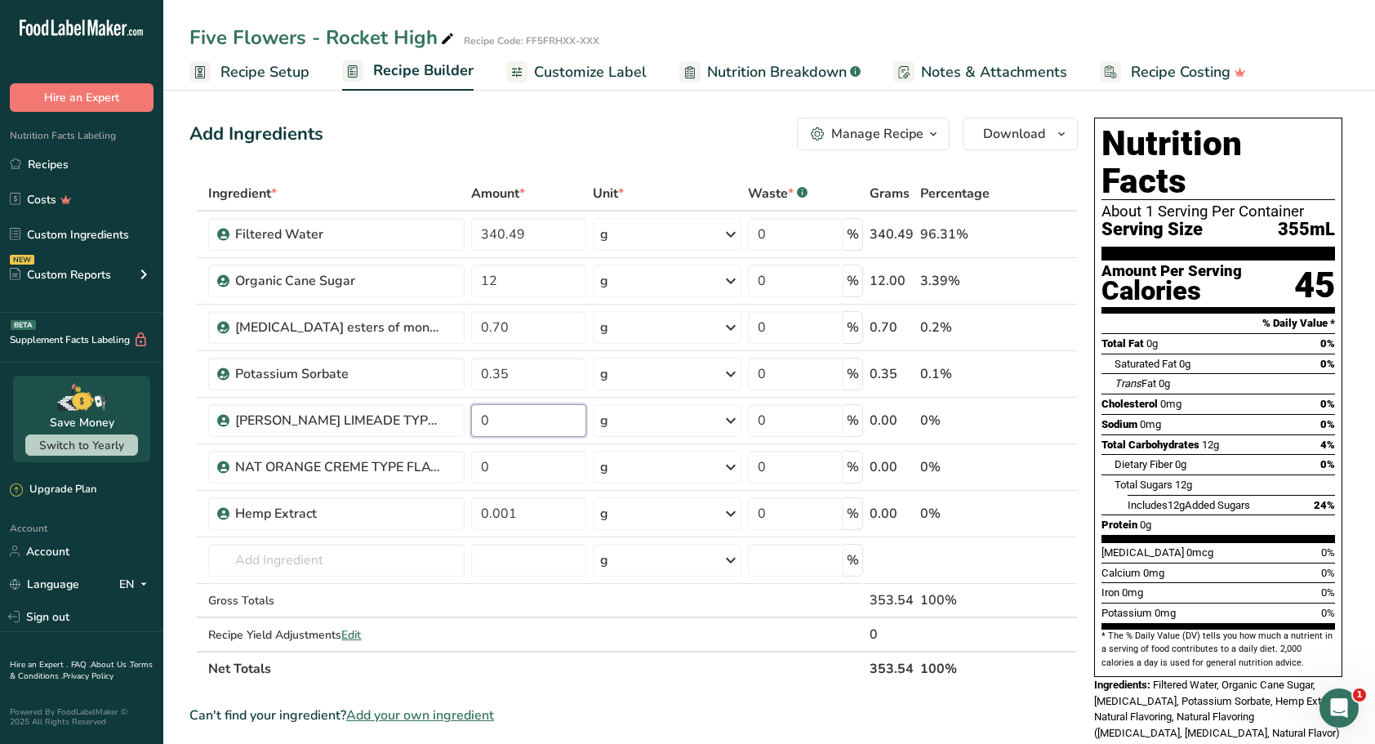
drag, startPoint x: 506, startPoint y: 423, endPoint x: 451, endPoint y: 413, distance: 56.4
click at [451, 413] on tr "[PERSON_NAME] LIMEADE TYPE FLAVOR 0 g Weight Units g kg mg See more Volume Unit…" at bounding box center [633, 421] width 887 height 47
type input "1.30"
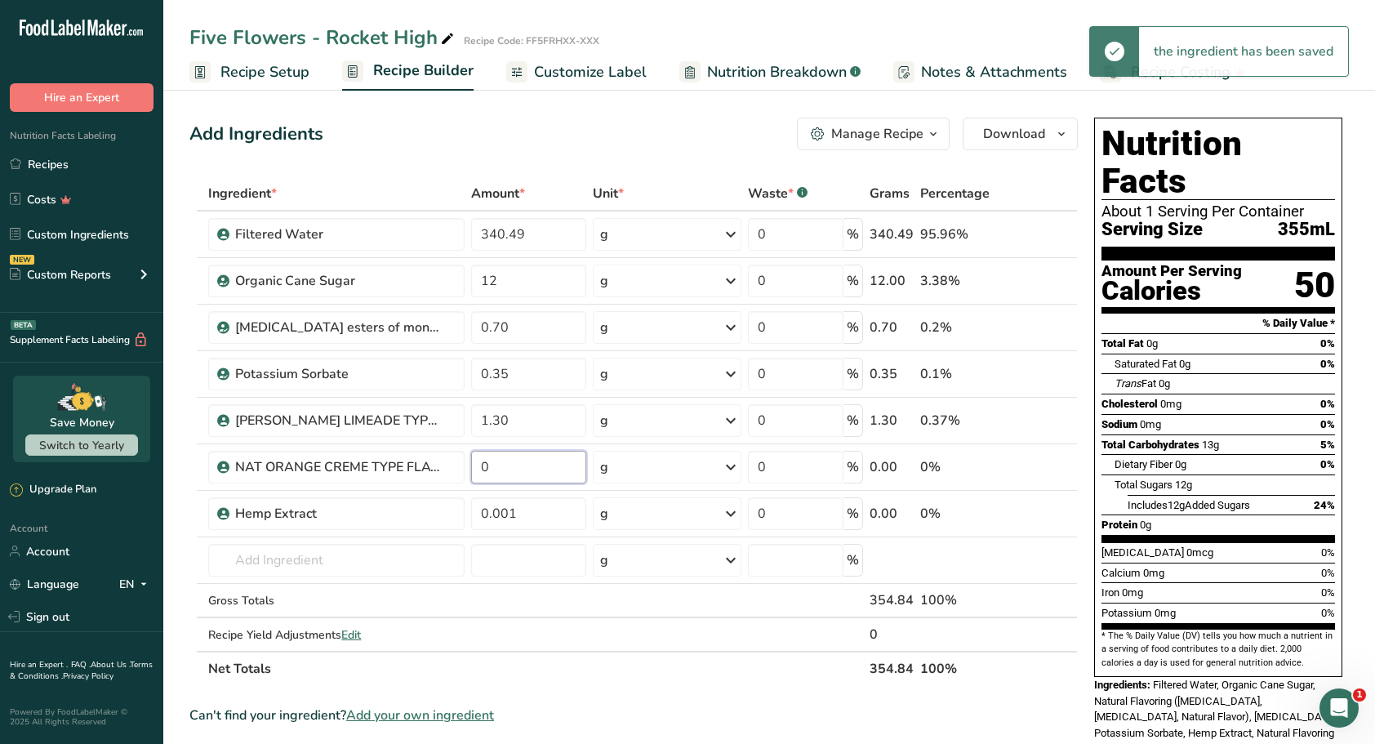
drag, startPoint x: 515, startPoint y: 466, endPoint x: 457, endPoint y: 462, distance: 58.9
click at [457, 462] on tr "NAT ORANGE CREME TYPE FLAVOR 0 g Weight Units g kg mg See more Volume Units l V…" at bounding box center [633, 467] width 887 height 47
type input "0.10"
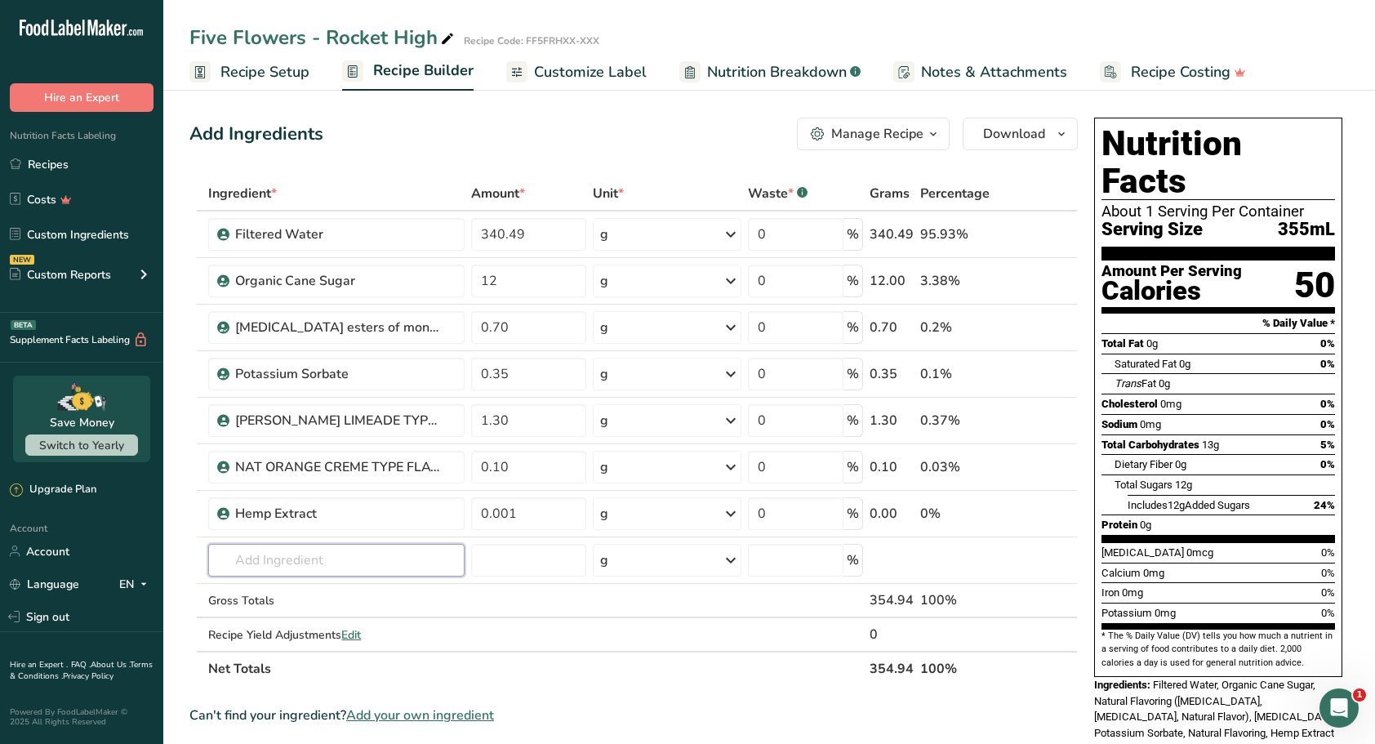
click at [298, 557] on input "text" at bounding box center [336, 560] width 256 height 33
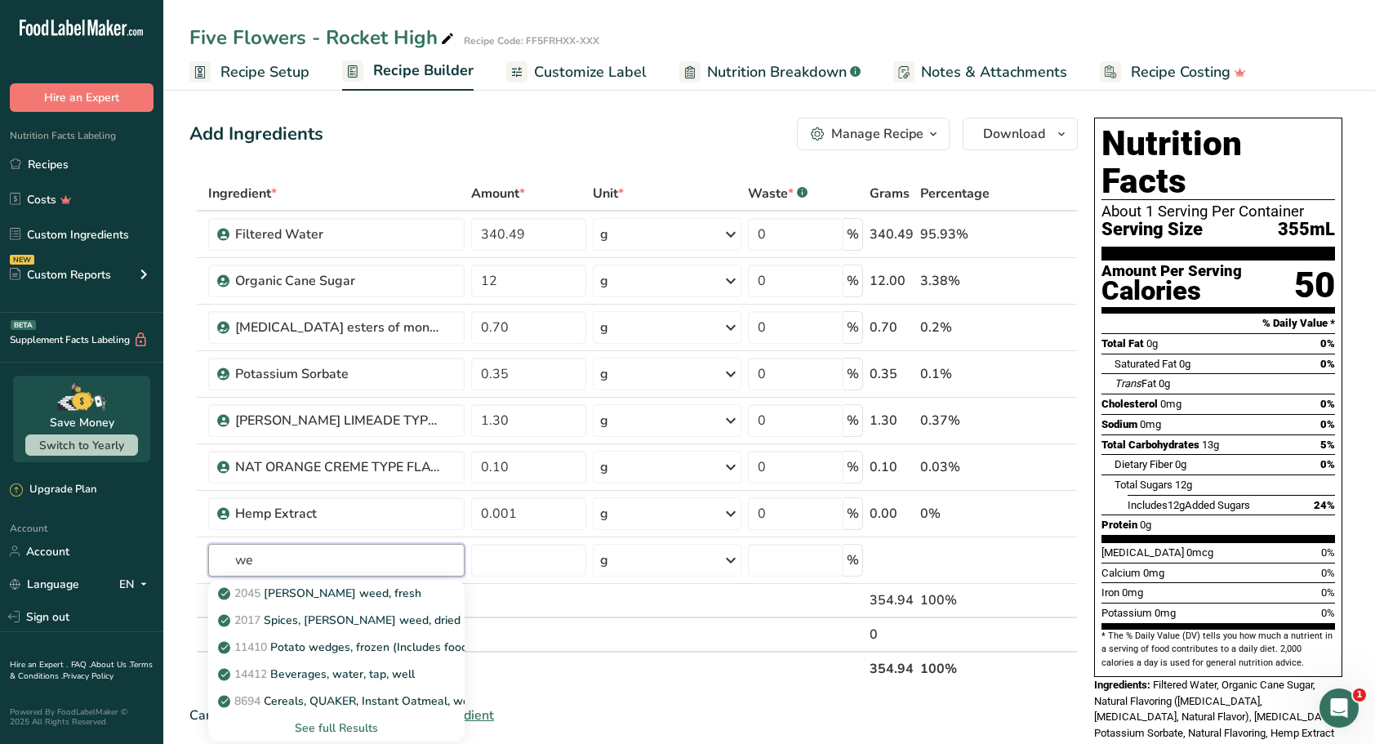
type input "w"
type input "exbe"
click at [339, 600] on link "Exberry Shade Brilliant Pink" at bounding box center [336, 593] width 256 height 27
type input "Exberry Shade Brilliant Pink"
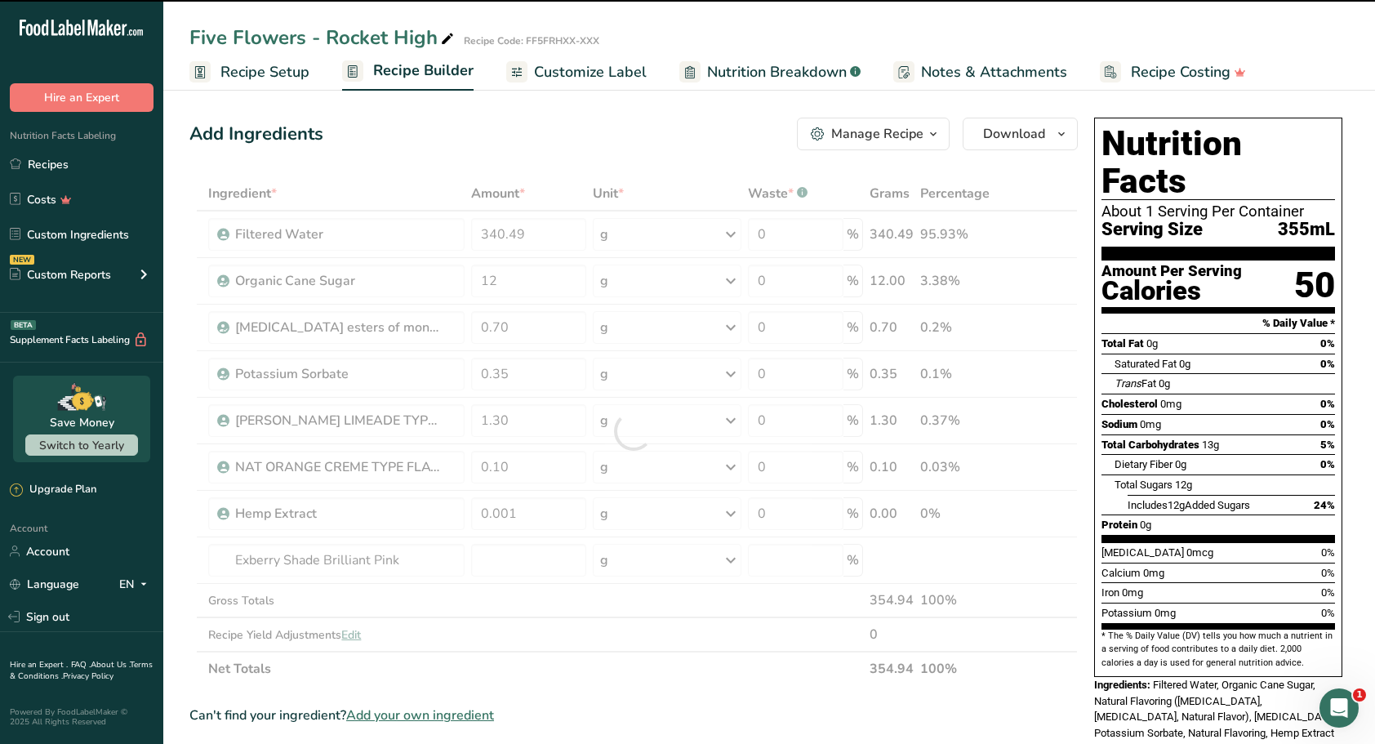
type input "0"
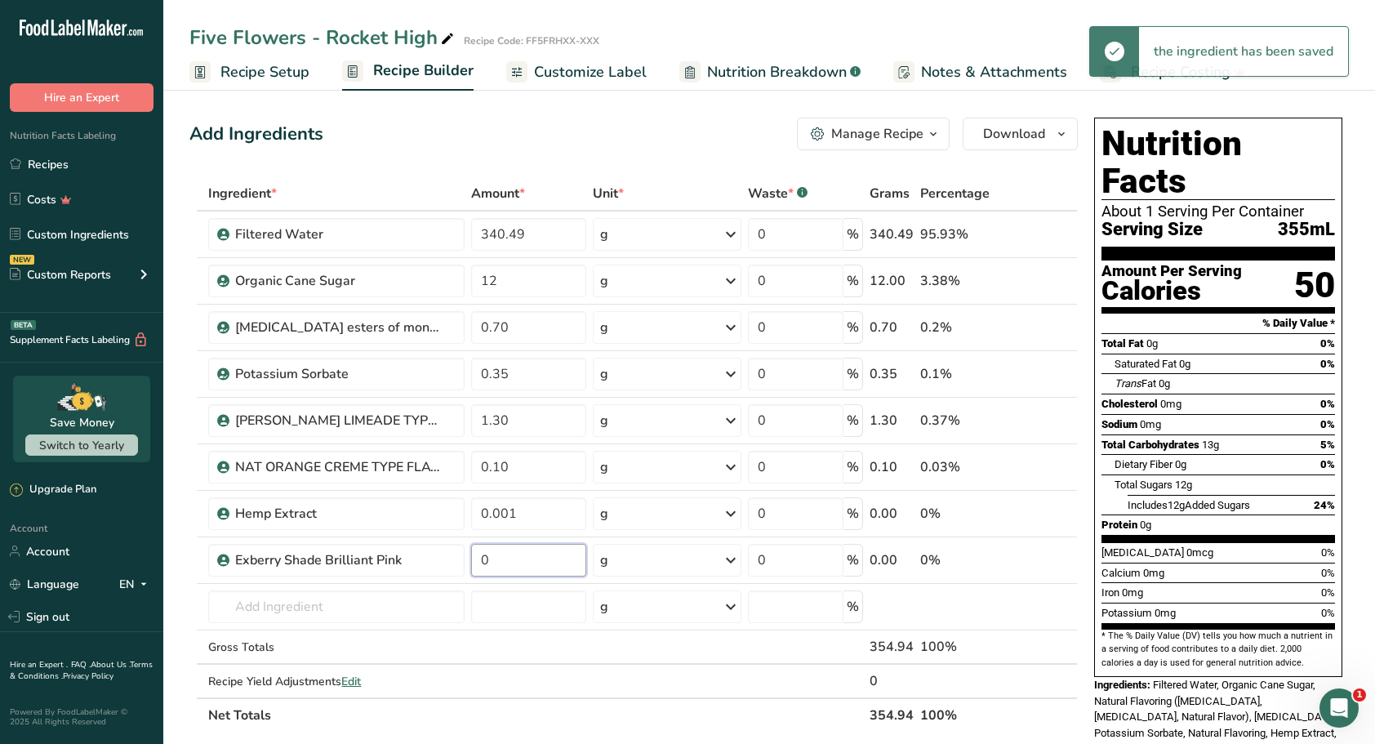
click at [500, 557] on input "0" at bounding box center [528, 560] width 114 height 33
type input "0.06"
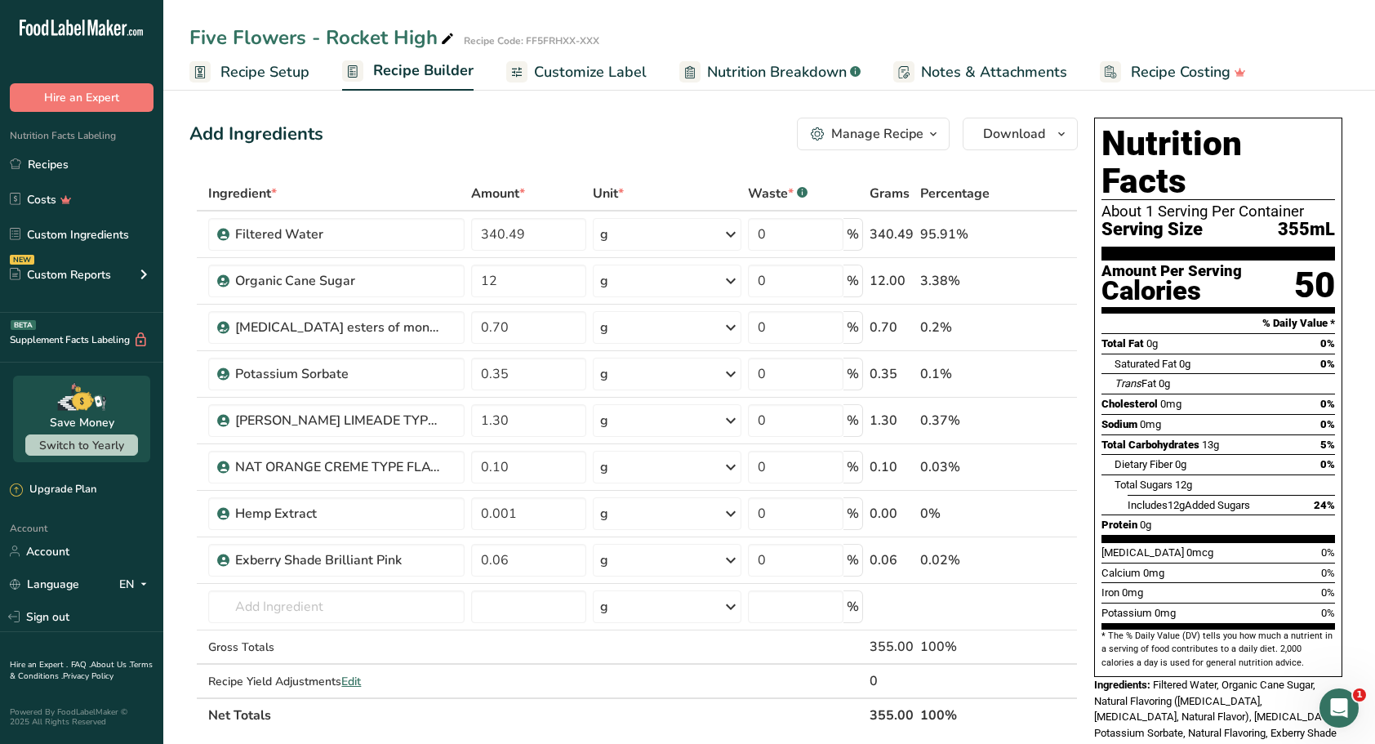
click at [1068, 550] on icon at bounding box center [1068, 551] width 20 height 12
type input "0.06"
type input "0.001"
click at [252, 69] on span "Recipe Setup" at bounding box center [265, 72] width 89 height 22
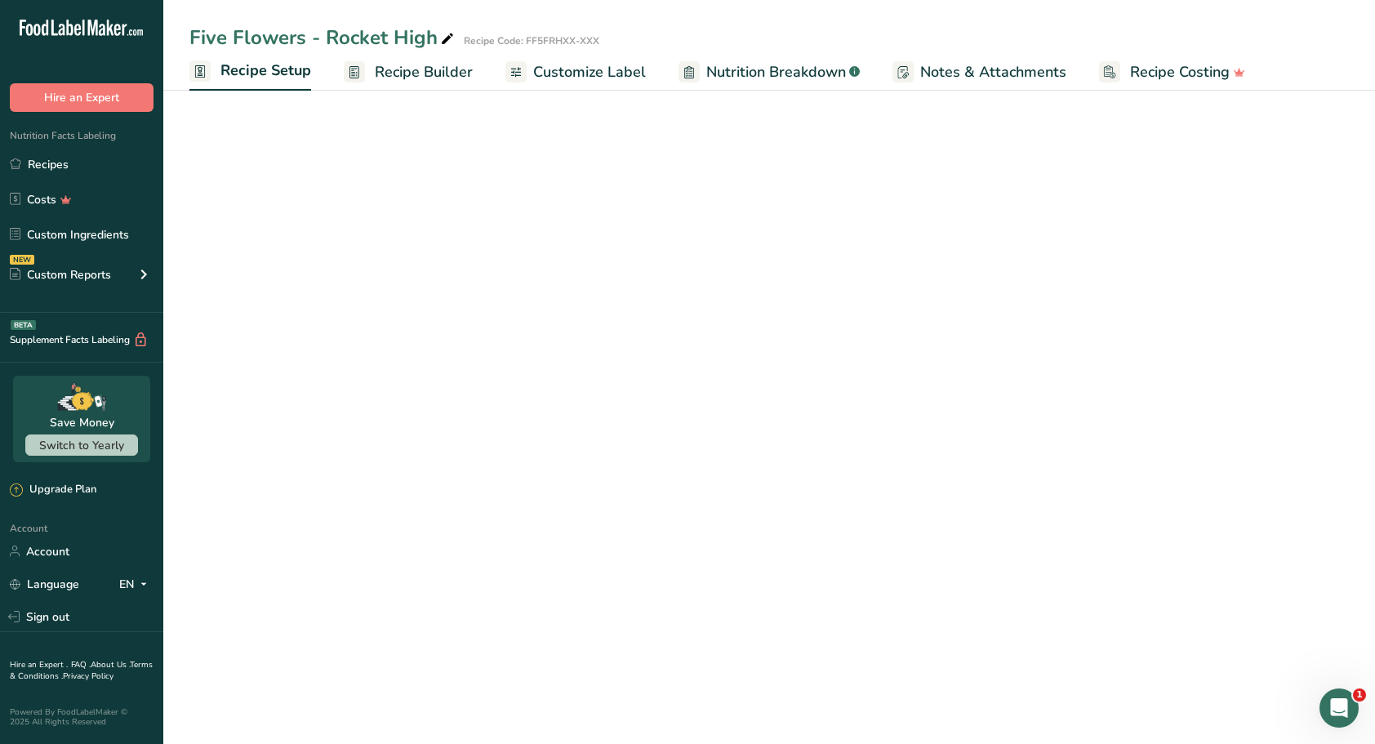
select select "18"
select select "22"
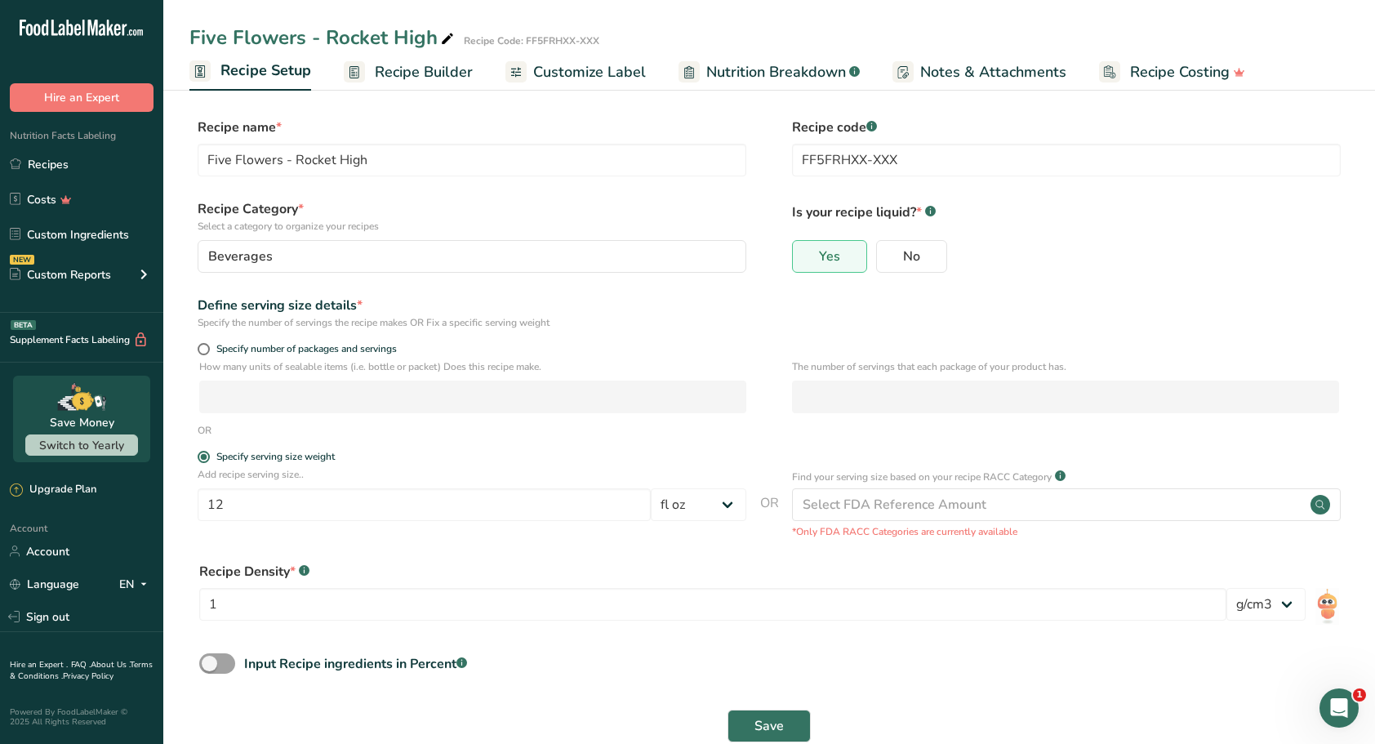
click at [577, 67] on span "Customize Label" at bounding box center [589, 72] width 113 height 22
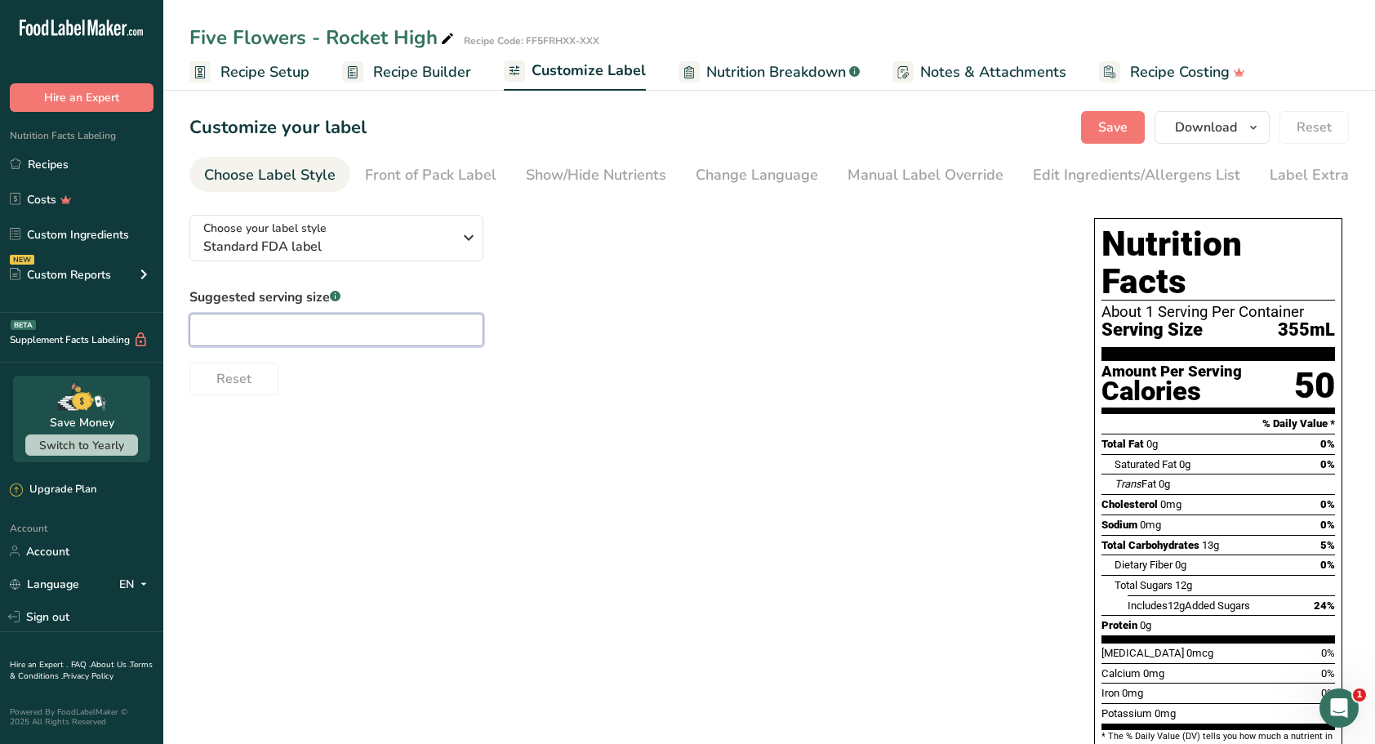
click at [270, 330] on input "text" at bounding box center [336, 330] width 294 height 33
type input "12oz"
click at [1117, 134] on span "Save" at bounding box center [1112, 128] width 29 height 20
click at [1068, 173] on div "Edit Ingredients/Allergens List" at bounding box center [1136, 175] width 207 height 22
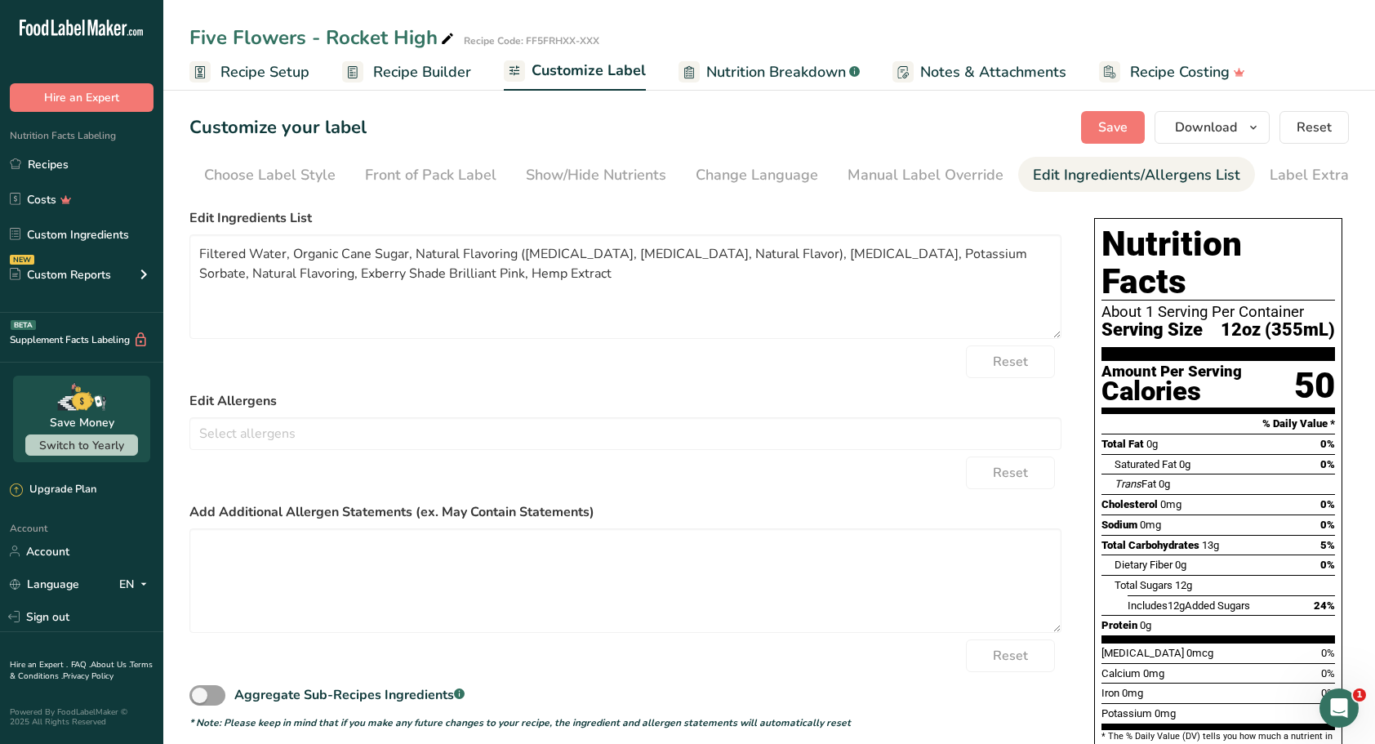
scroll to position [0, 27]
click at [513, 256] on textarea "Filtered Water, Organic Cane Sugar, Natural Flavoring ([MEDICAL_DATA], [MEDICAL…" at bounding box center [625, 286] width 872 height 105
drag, startPoint x: 808, startPoint y: 260, endPoint x: 520, endPoint y: 252, distance: 287.6
click at [520, 252] on textarea "Filtered Water, Organic Cane Sugar, Natural Flavorings ([MEDICAL_DATA], [MEDICA…" at bounding box center [625, 286] width 872 height 105
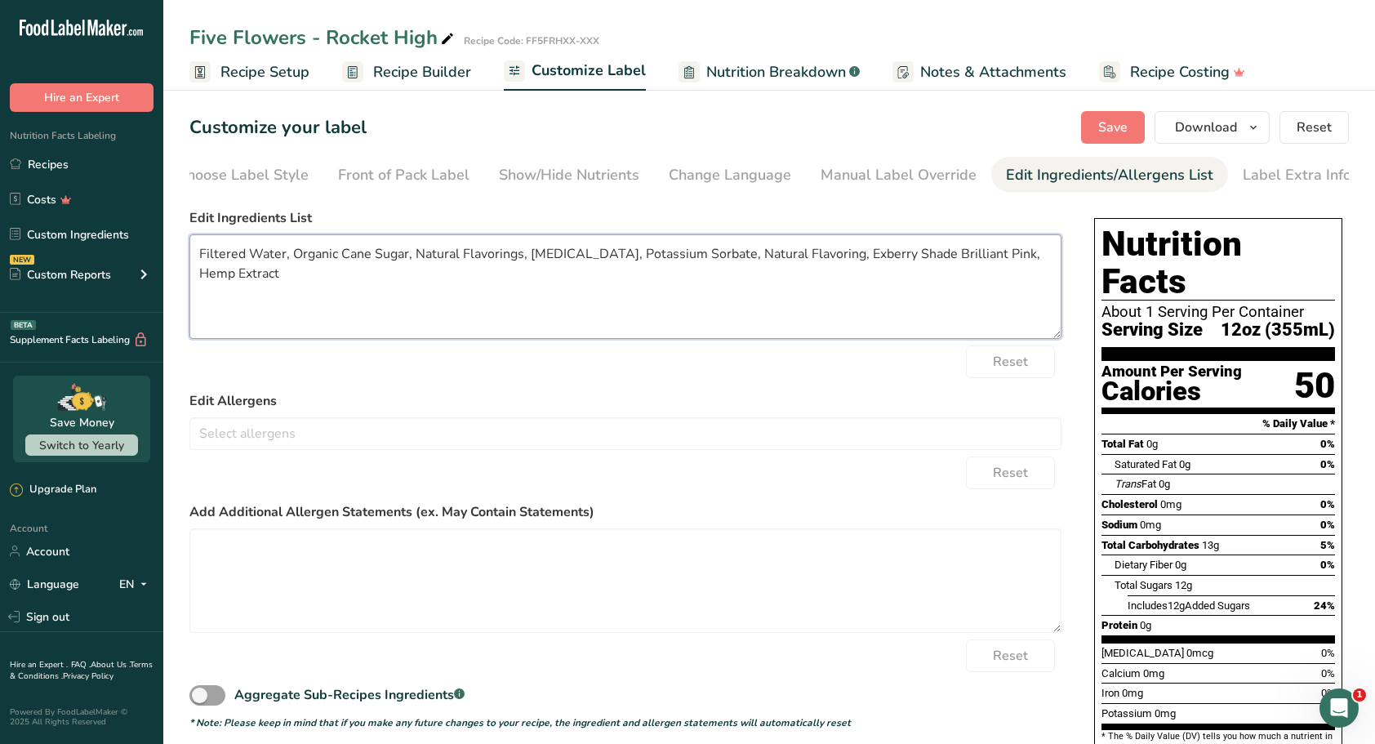
drag, startPoint x: 817, startPoint y: 257, endPoint x: 710, endPoint y: 245, distance: 107.7
click at [710, 245] on textarea "Filtered Water, Organic Cane Sugar, Natural Flavorings, [MEDICAL_DATA], Potassi…" at bounding box center [625, 286] width 872 height 105
click at [924, 252] on textarea "Filtered Water, Organic Cane Sugar, Natural Flavorings, [MEDICAL_DATA], Potassi…" at bounding box center [625, 286] width 872 height 105
type textarea "Filtered Water, Organic Cane Sugar, Natural Flavorings, [MEDICAL_DATA], Potassi…"
click at [1109, 126] on span "Save" at bounding box center [1112, 128] width 29 height 20
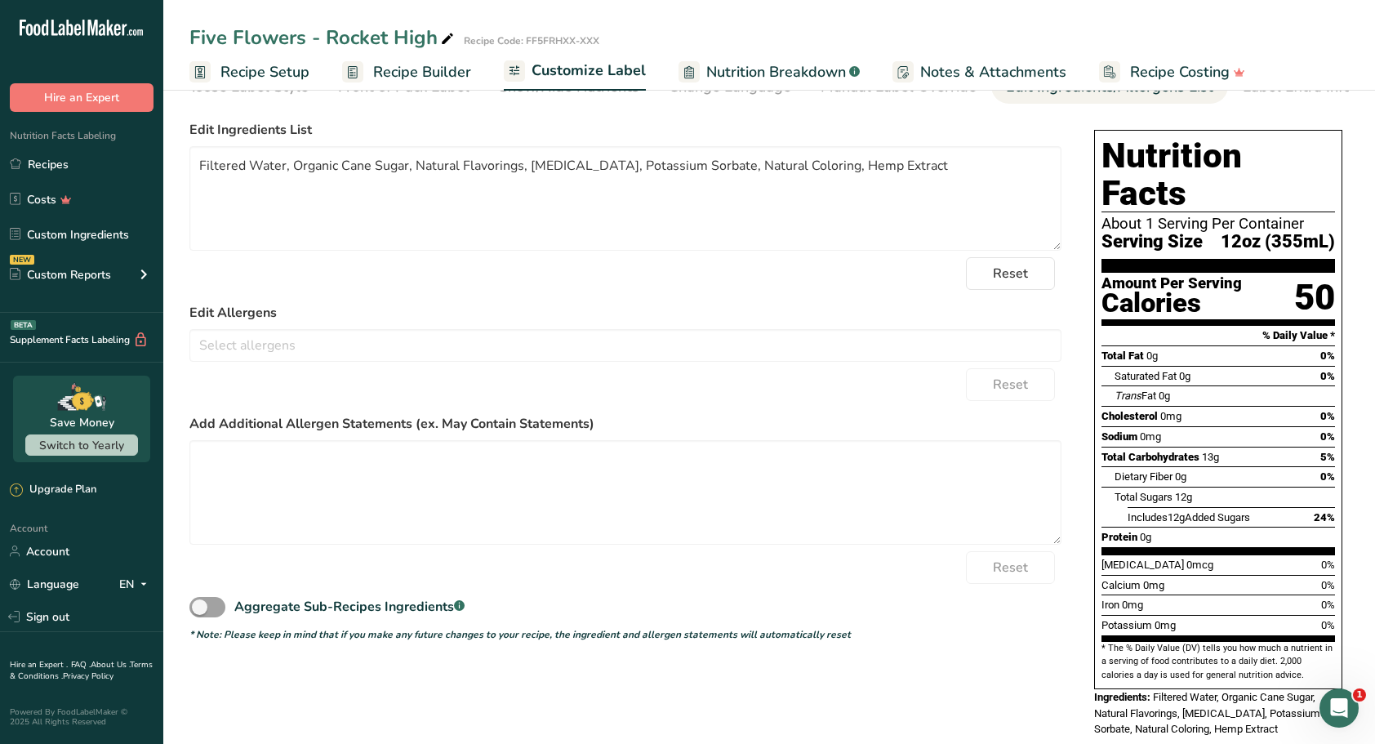
scroll to position [93, 0]
